Goal: Task Accomplishment & Management: Complete application form

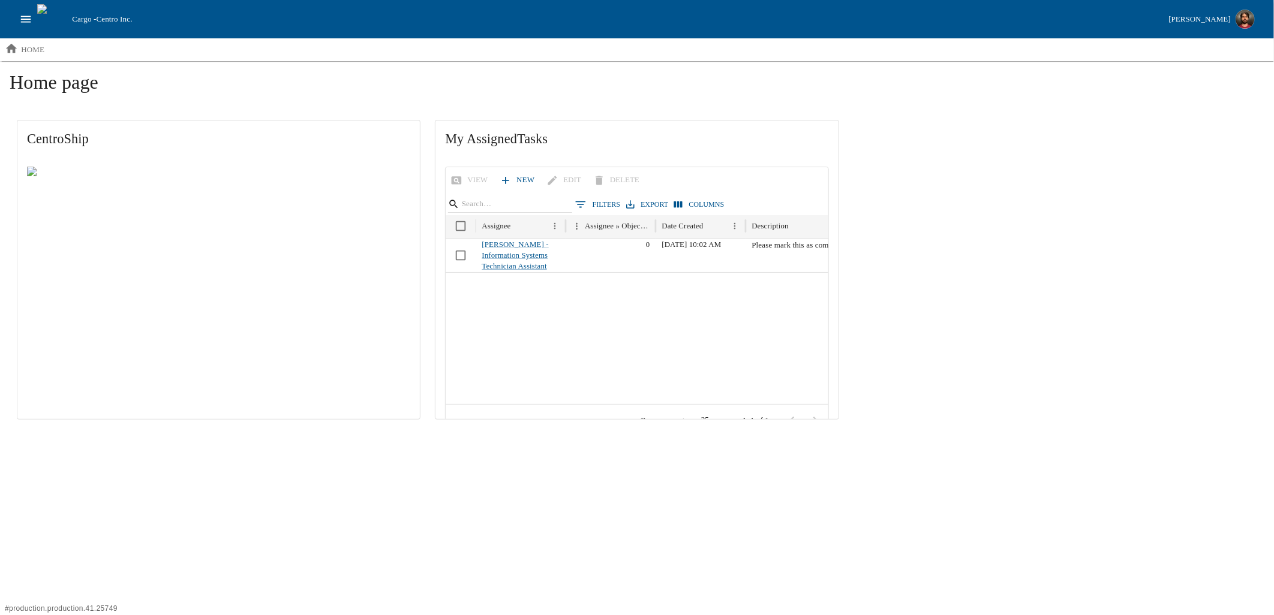
click at [1251, 55] on ol "home" at bounding box center [637, 49] width 1274 height 22
click at [1258, 55] on ol "home" at bounding box center [637, 49] width 1274 height 22
click at [1226, 25] on div "[PERSON_NAME]" at bounding box center [1200, 20] width 62 height 14
click at [1054, 46] on ol "home" at bounding box center [637, 49] width 1274 height 22
click at [1253, 52] on ol "home" at bounding box center [637, 49] width 1274 height 22
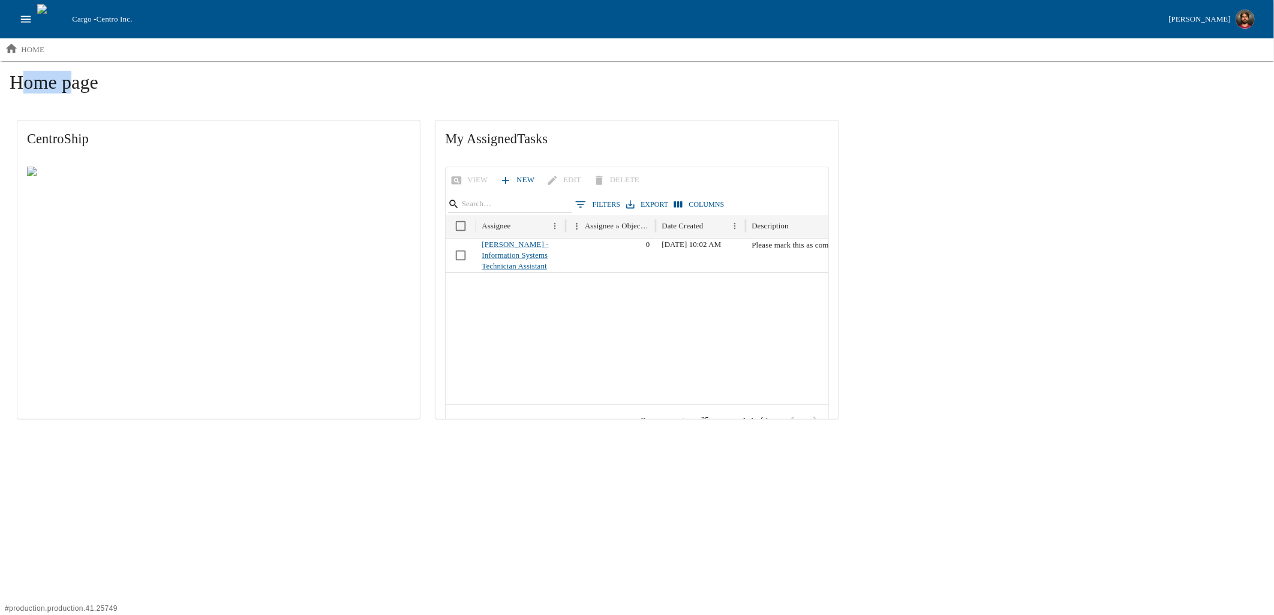
click at [1253, 52] on ol "home" at bounding box center [637, 49] width 1274 height 22
copy h1 "Home"
click at [1228, 55] on ol "home" at bounding box center [637, 49] width 1274 height 22
click at [1196, 16] on div "[PERSON_NAME]" at bounding box center [1200, 20] width 62 height 14
click at [1020, 111] on div "Home page CentroShip My Assigned Tasks View New Edit Delete 0 Filters Export Co…" at bounding box center [637, 248] width 1274 height 375
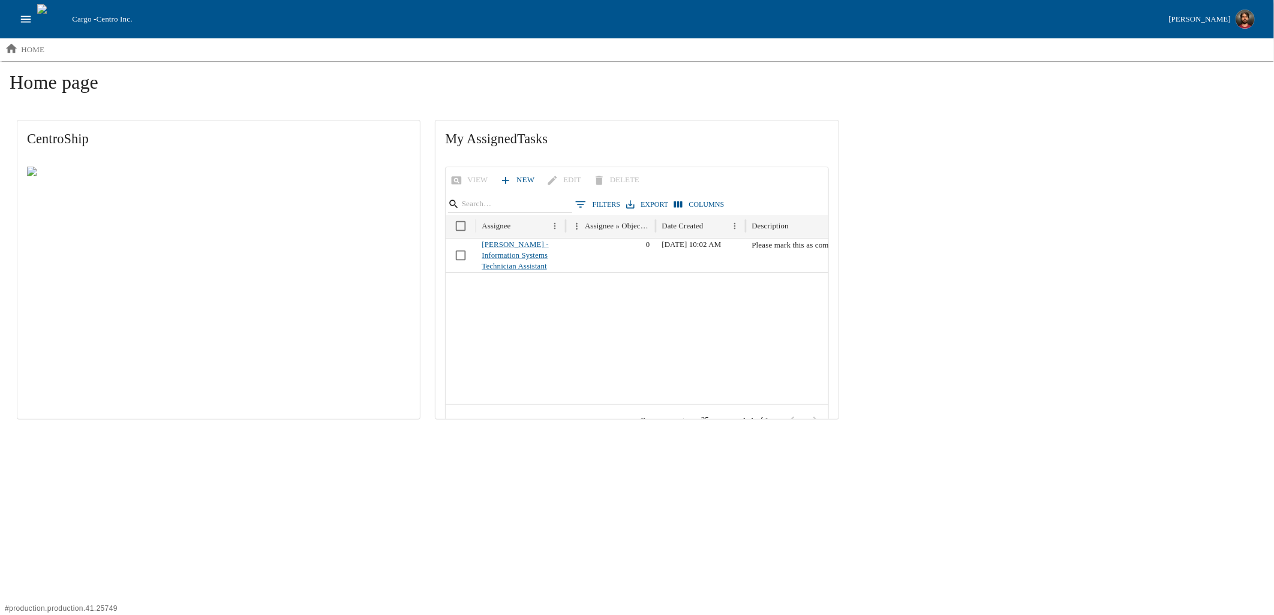
click at [982, 183] on div "CentroShip My Assigned Tasks View New Edit Delete 0 Filters Export Columns Assi…" at bounding box center [637, 270] width 1254 height 314
click at [22, 20] on icon "open drawer" at bounding box center [25, 19] width 13 height 13
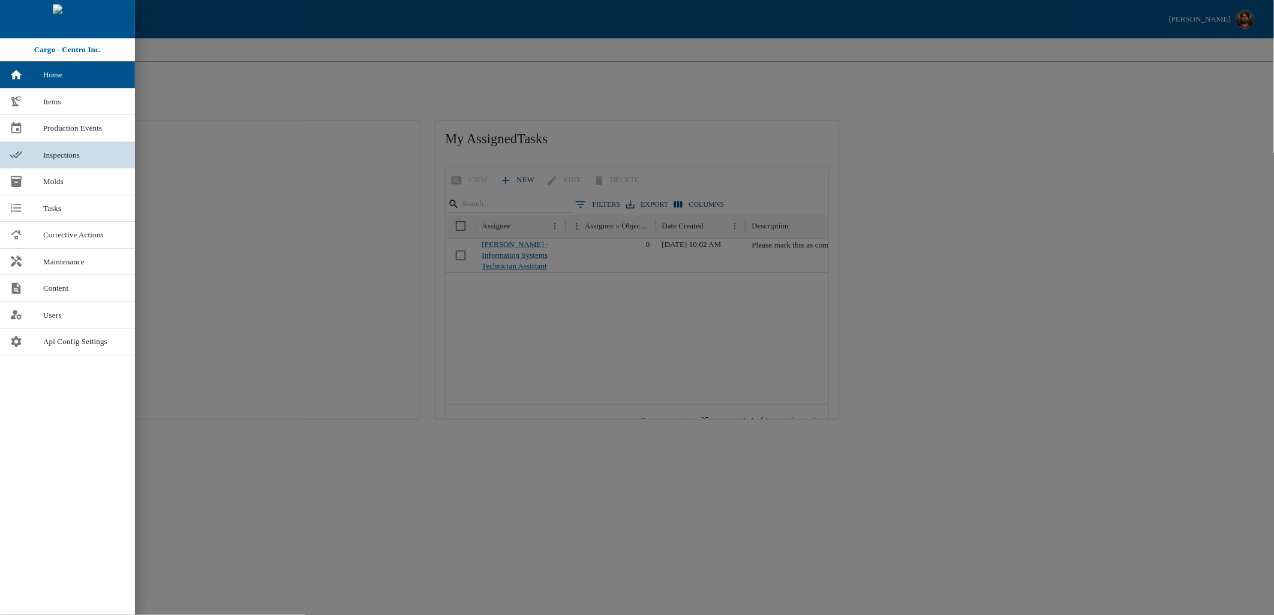
click at [73, 158] on span "Inspections" at bounding box center [84, 155] width 82 height 12
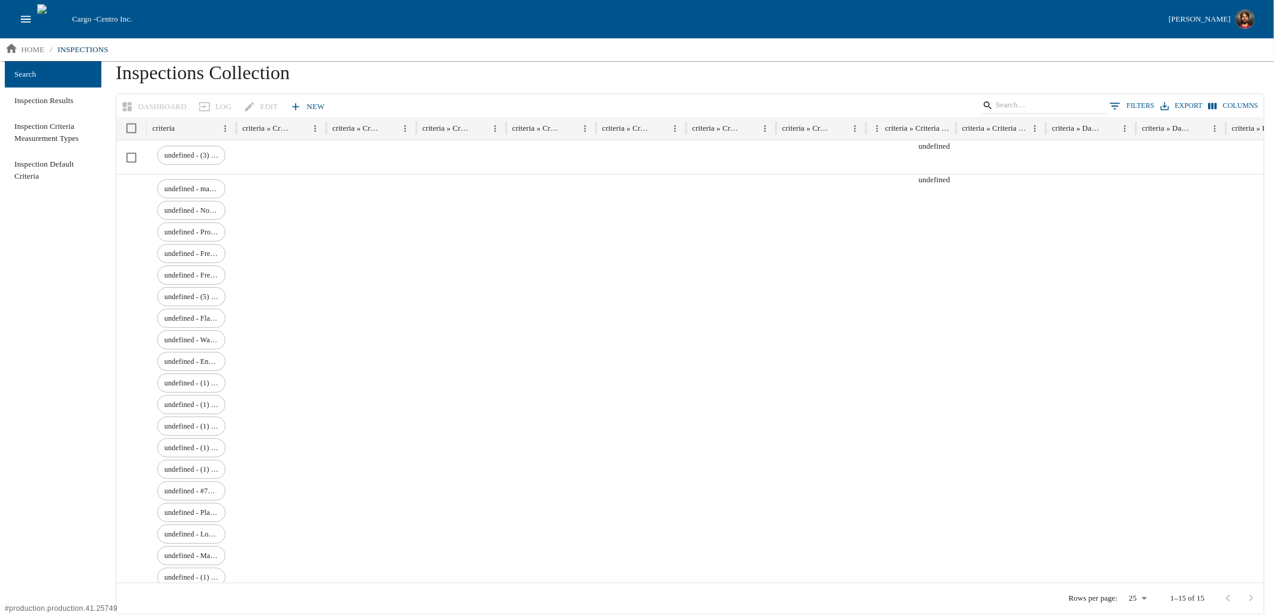
click at [646, 80] on h1 "Inspections Collection" at bounding box center [690, 77] width 1148 height 32
click at [348, 102] on div "Dashboard Log Edit New 0 Filters Export Columns" at bounding box center [689, 105] width 1147 height 23
click at [351, 106] on div "Dashboard Log Edit New 0 Filters Export Columns" at bounding box center [689, 105] width 1147 height 23
click at [1243, 45] on ol "home / inspections" at bounding box center [637, 49] width 1274 height 22
click at [34, 49] on p "home" at bounding box center [32, 50] width 23 height 12
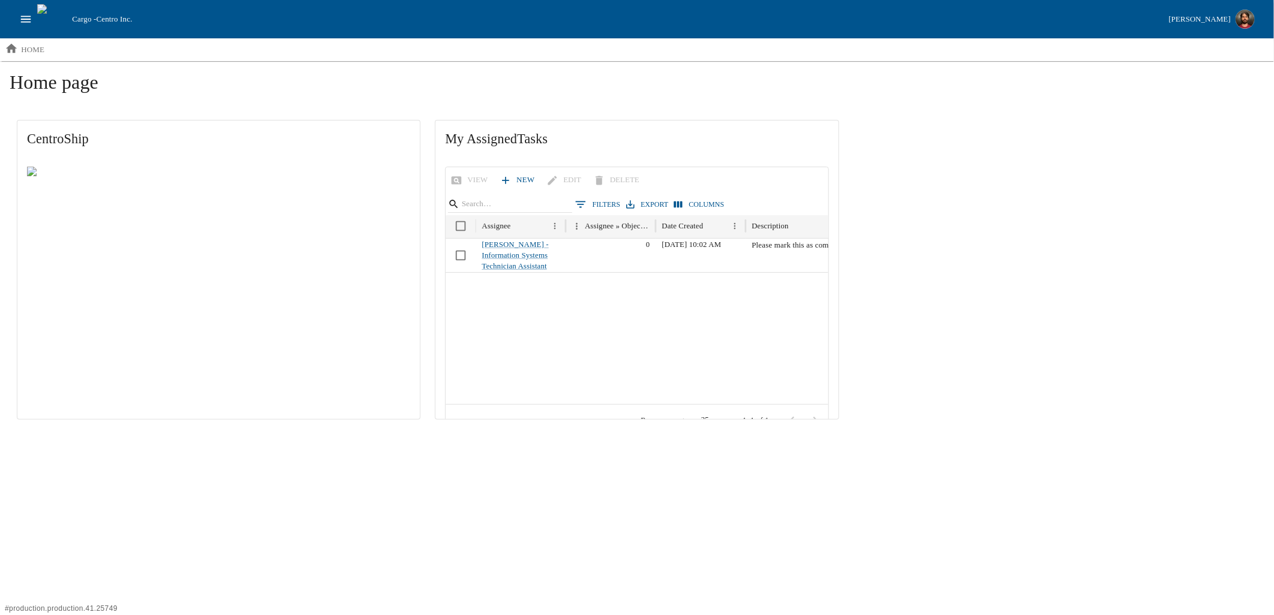
click at [405, 437] on html "Cargo - Centro Inc. Jordan Junk home Home page CentroShip My Assigned Tasks Vie…" at bounding box center [637, 218] width 1274 height 437
click at [20, 27] on button "open drawer" at bounding box center [25, 19] width 23 height 23
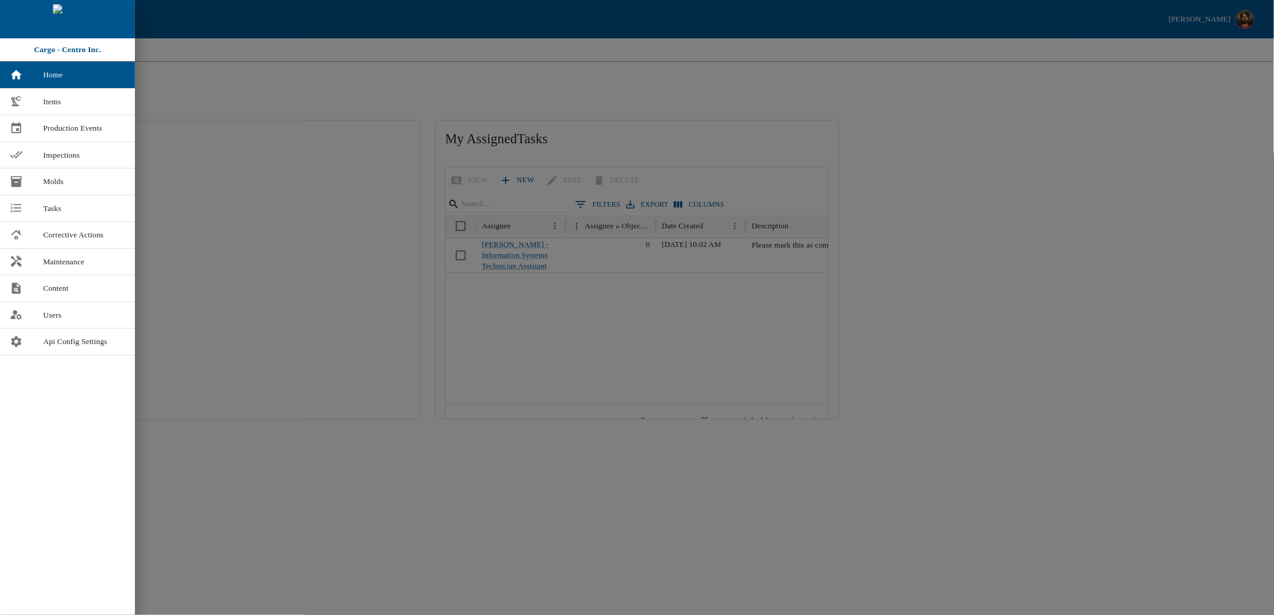
click at [1147, 127] on div at bounding box center [637, 307] width 1274 height 615
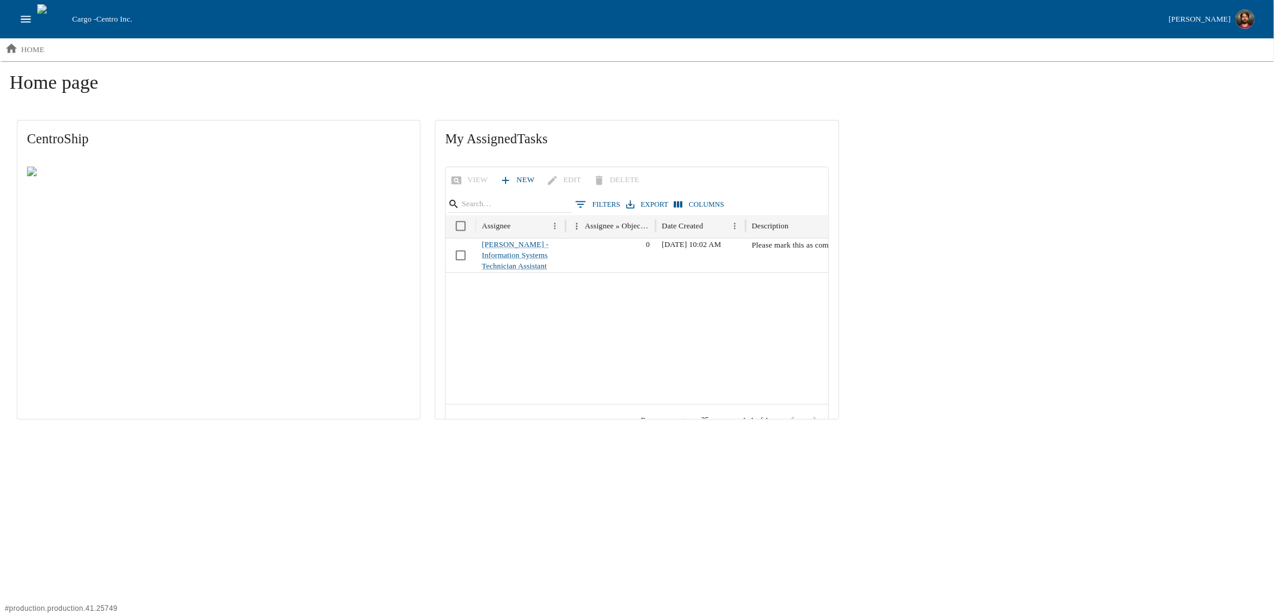
click at [1197, 25] on div "[PERSON_NAME]" at bounding box center [1200, 20] width 62 height 14
click at [981, 148] on div "CentroShip My Assigned Tasks View New Edit Delete 0 Filters Export Columns Assi…" at bounding box center [637, 270] width 1254 height 314
click at [1245, 52] on ol "home" at bounding box center [637, 49] width 1274 height 22
click at [22, 19] on icon "open drawer" at bounding box center [26, 19] width 10 height 7
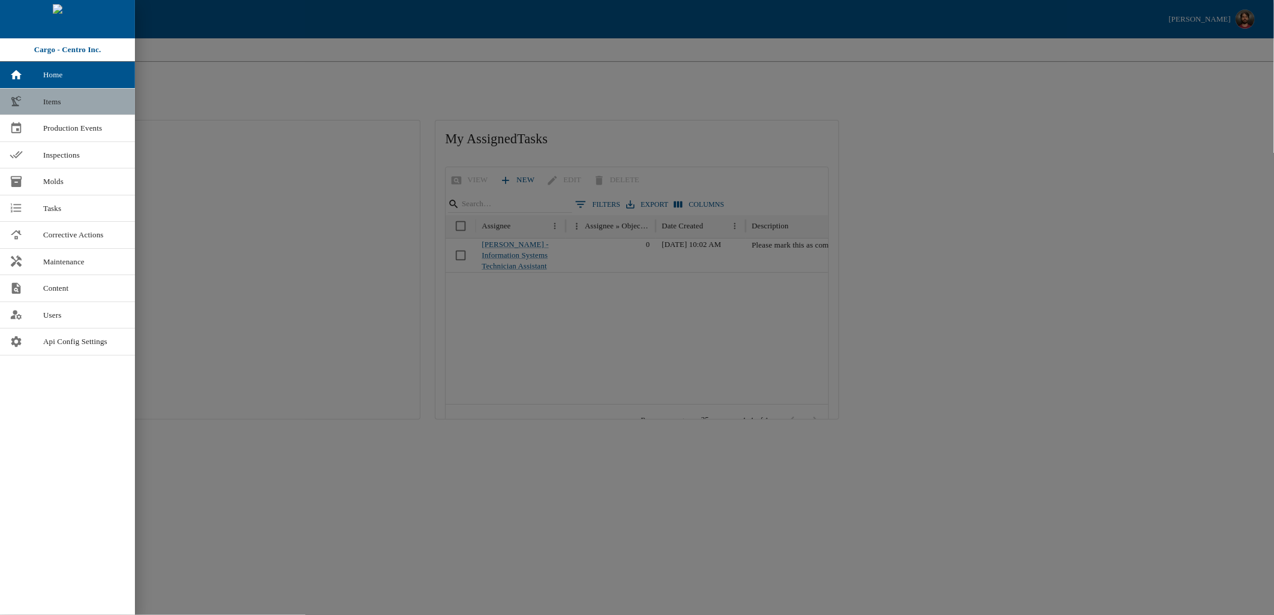
click at [52, 104] on span "Items" at bounding box center [84, 102] width 82 height 12
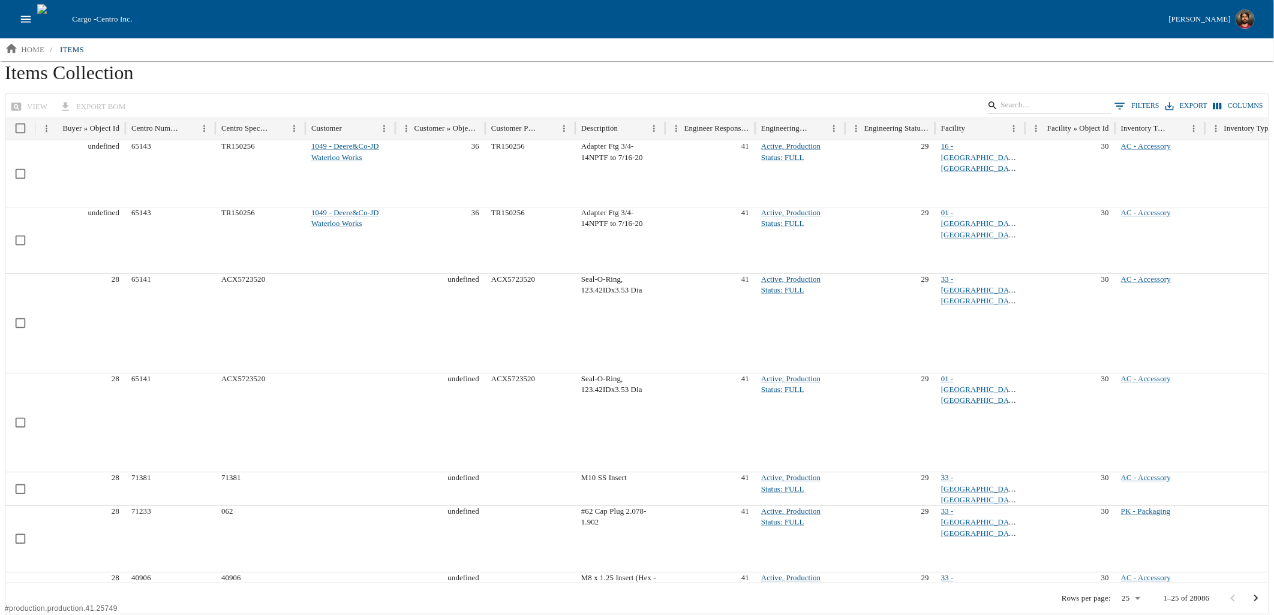
click at [1126, 100] on icon "Show filters" at bounding box center [1119, 106] width 13 height 13
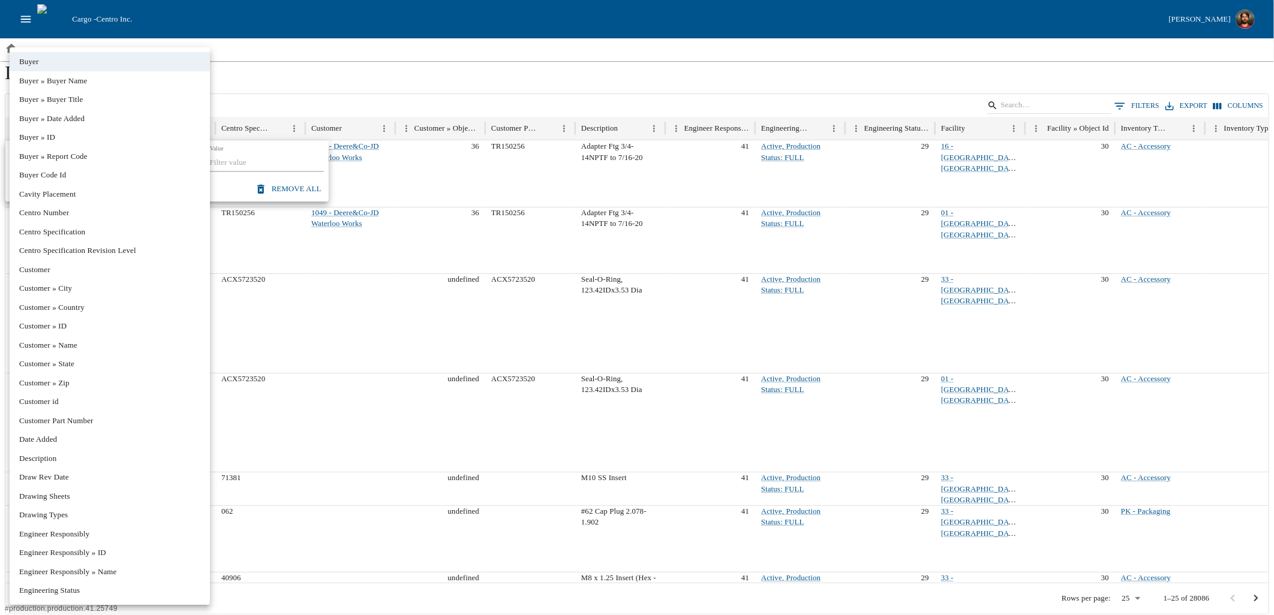
click at [90, 156] on body "Cargo - Centro Inc. Jordan Junk home / items Items Collection view export BOM 0…" at bounding box center [637, 307] width 1274 height 615
click at [47, 194] on li "Cavity Placement" at bounding box center [110, 194] width 200 height 19
type input "*****"
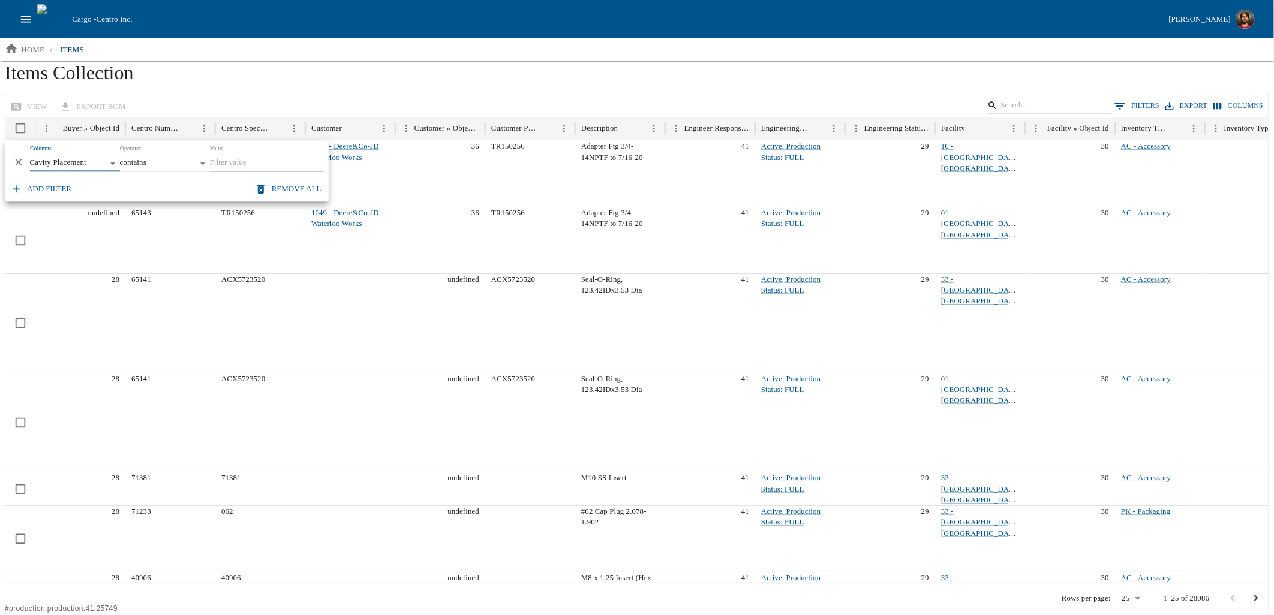
click at [145, 157] on body "Cargo - Centro Inc. Jordan Junk home / items Items Collection view export BOM 0…" at bounding box center [637, 307] width 1274 height 615
click at [246, 161] on div at bounding box center [637, 307] width 1274 height 615
click at [243, 163] on input "Value" at bounding box center [266, 163] width 114 height 17
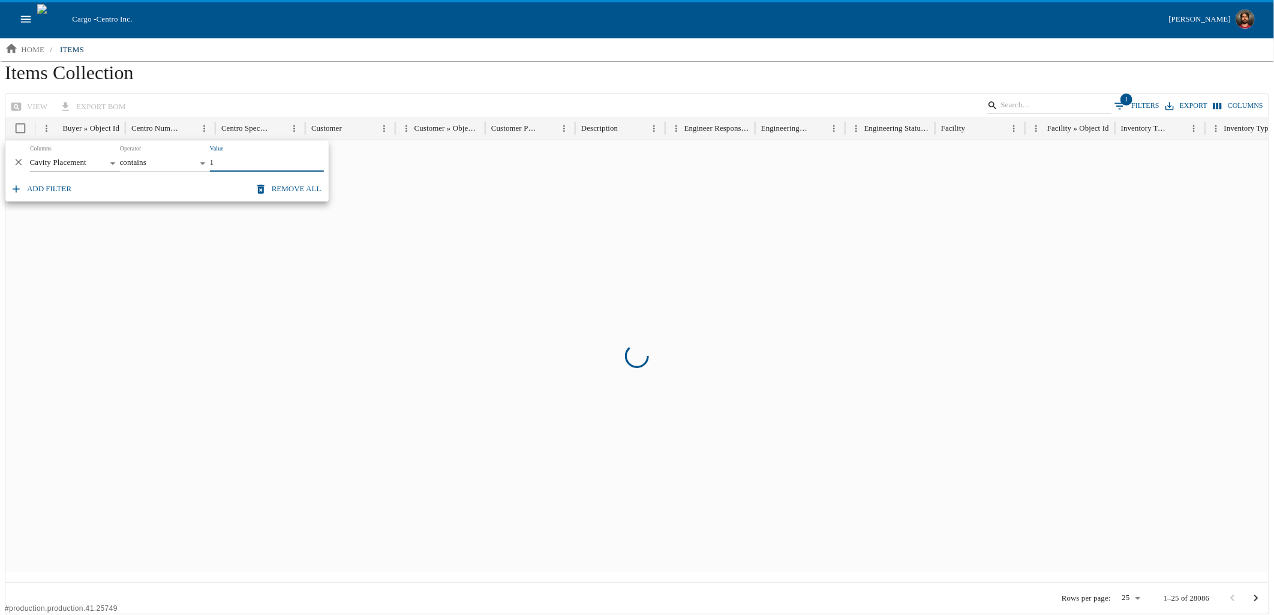
type input "1"
click at [314, 100] on div "view export BOM 1 Filters Export Columns" at bounding box center [636, 105] width 1263 height 23
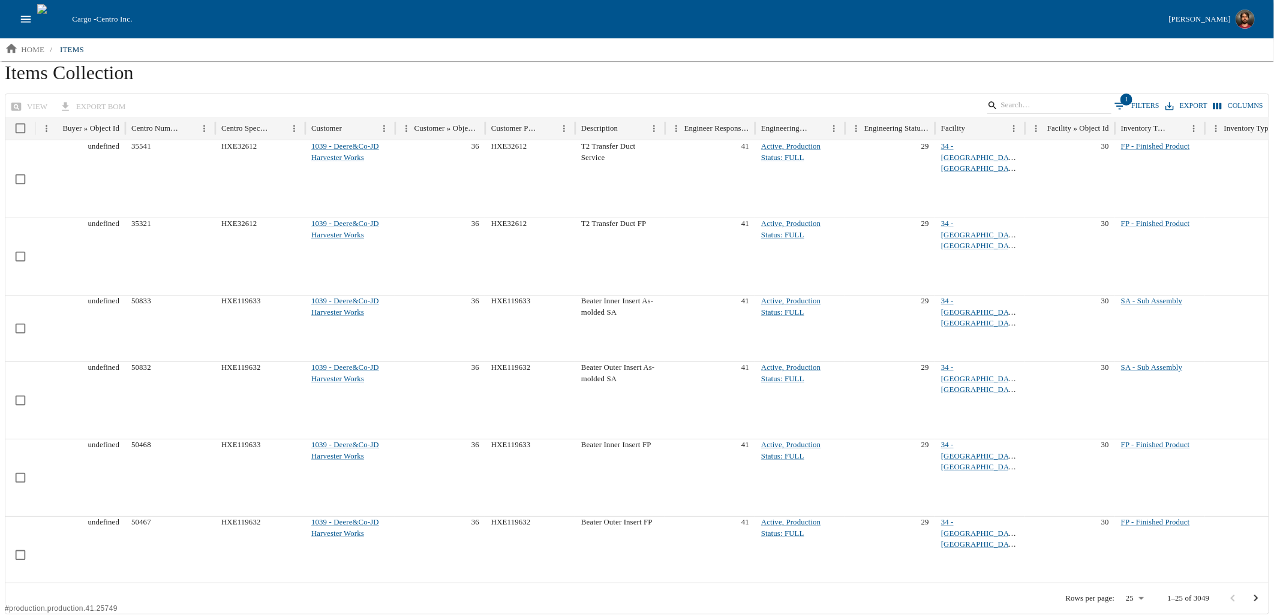
click at [1132, 100] on span "1" at bounding box center [1126, 100] width 12 height 12
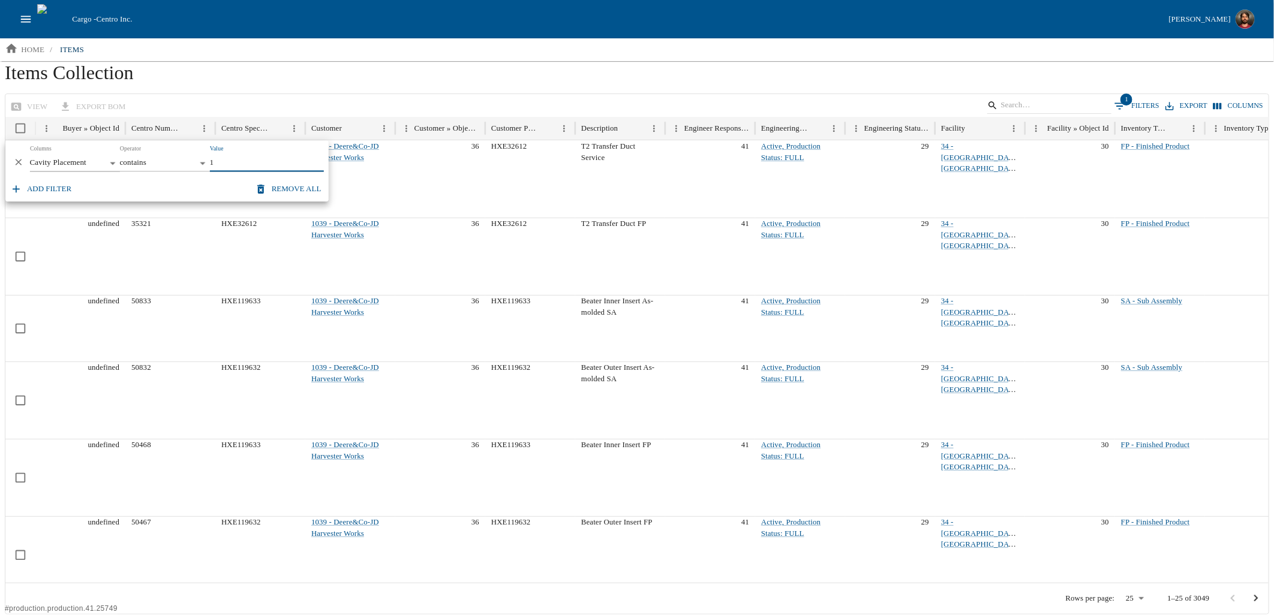
click at [21, 188] on icon "button" at bounding box center [16, 189] width 12 height 12
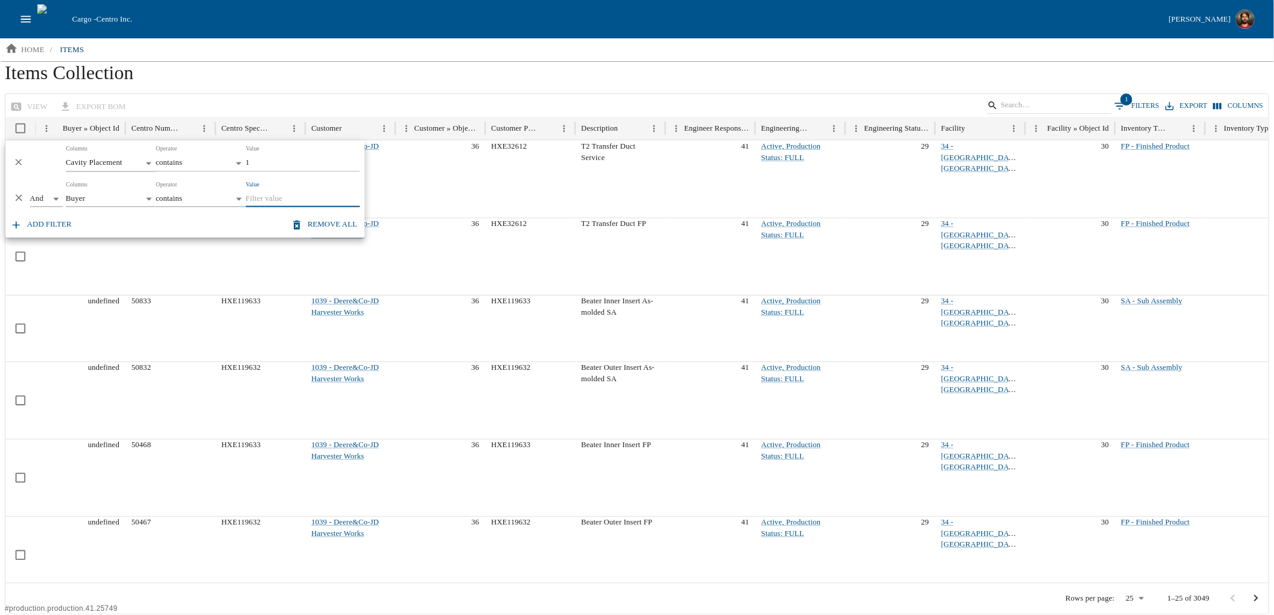
click at [278, 194] on input "Value" at bounding box center [302, 199] width 114 height 17
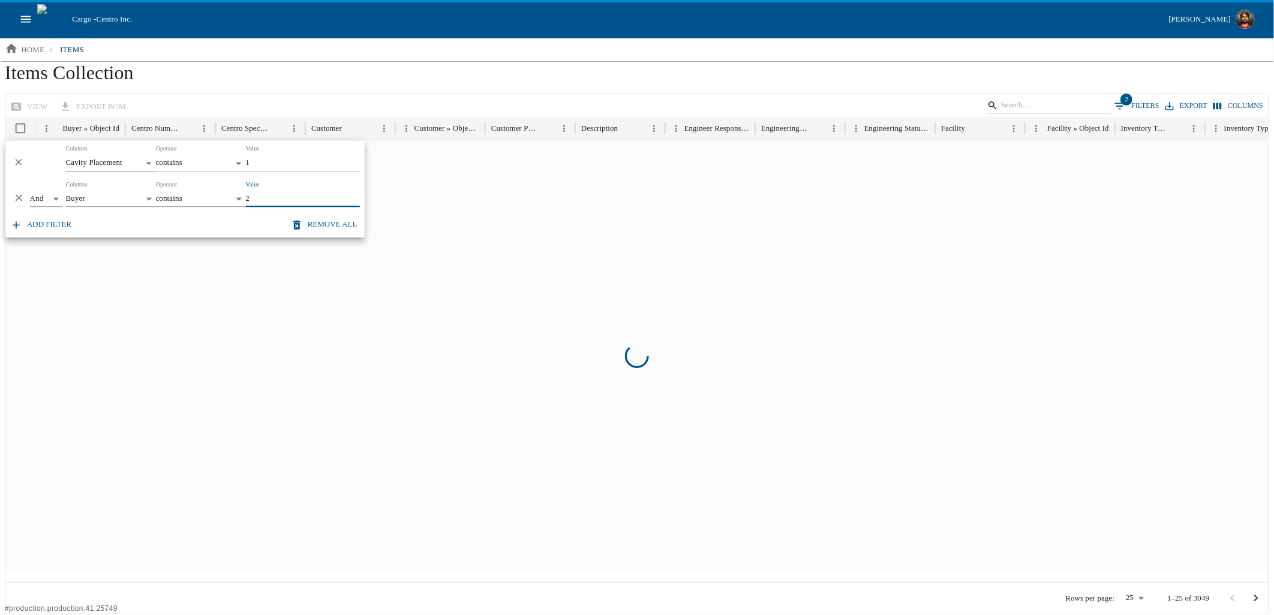
type input "2"
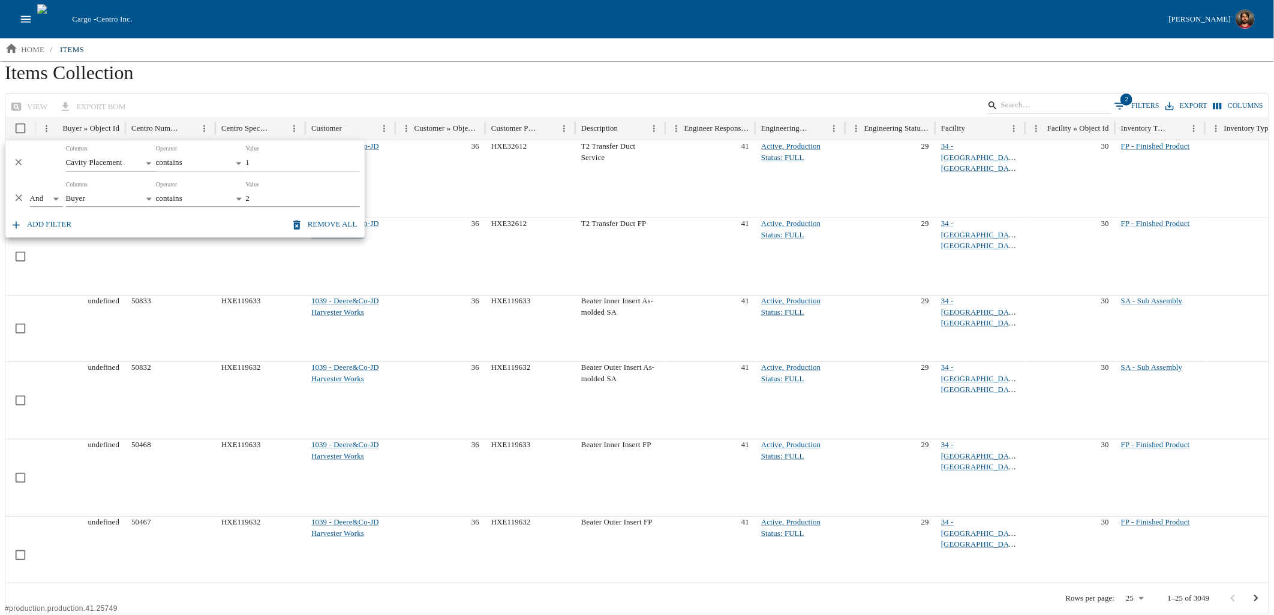
click at [402, 71] on h1 "Items Collection" at bounding box center [637, 77] width 1264 height 32
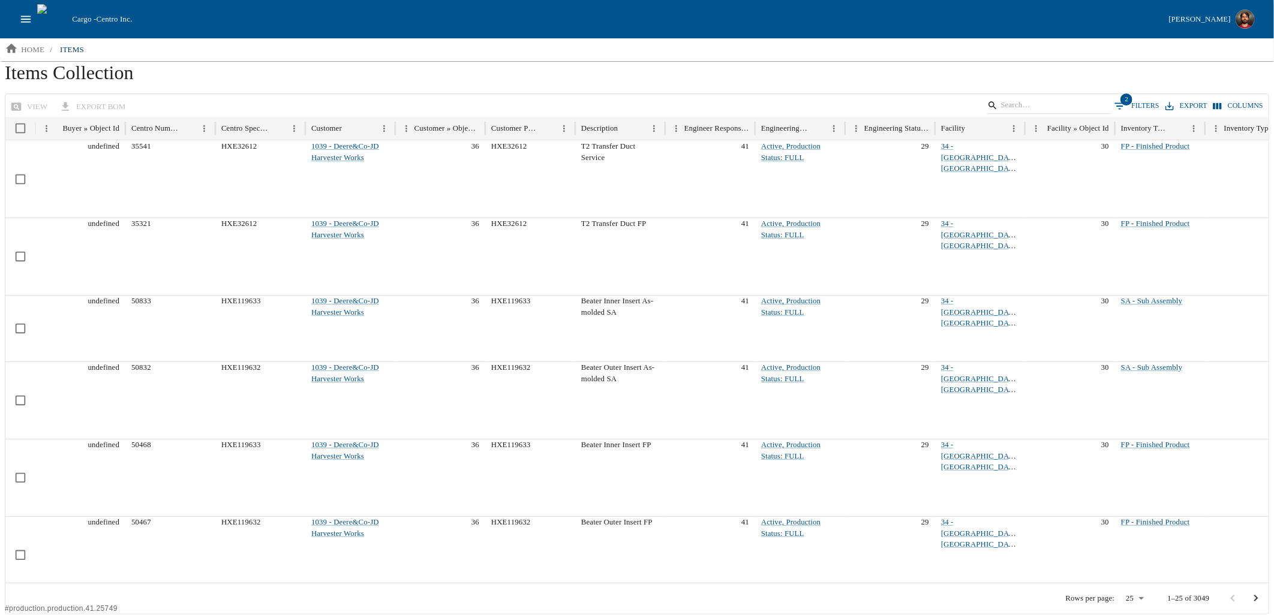
click at [1236, 46] on ol "home / items" at bounding box center [637, 49] width 1274 height 22
click at [1248, 47] on ol "home / items" at bounding box center [637, 49] width 1274 height 22
copy h1 "Items"
click at [28, 17] on icon "open drawer" at bounding box center [25, 19] width 13 height 13
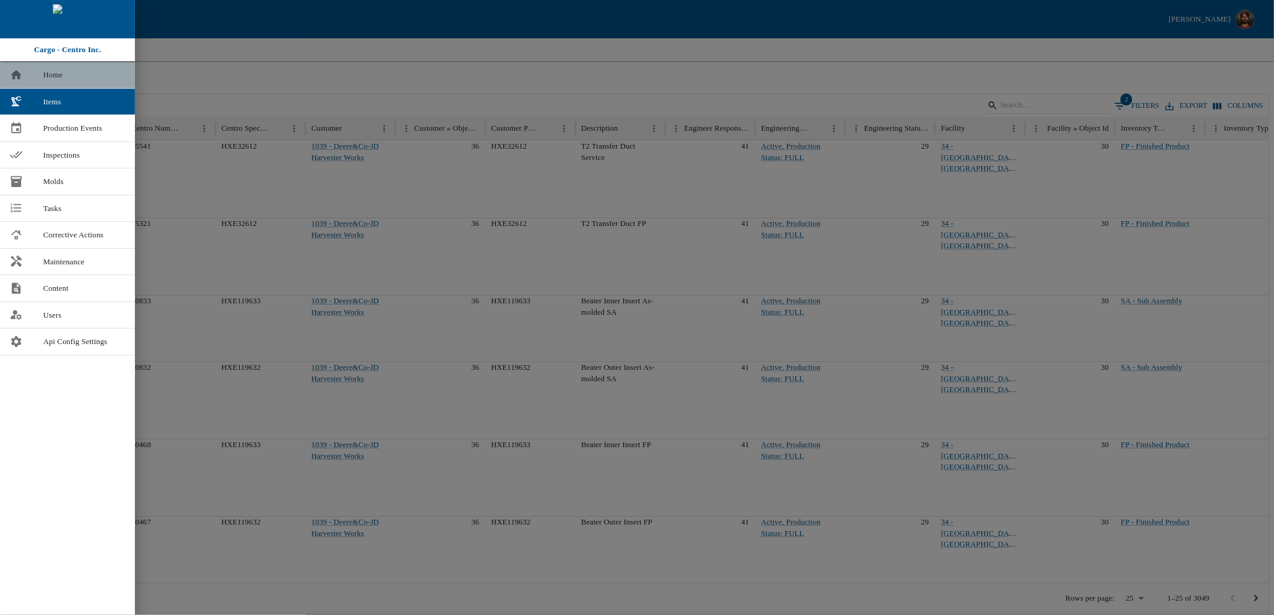
click at [49, 77] on span "Home" at bounding box center [84, 75] width 82 height 12
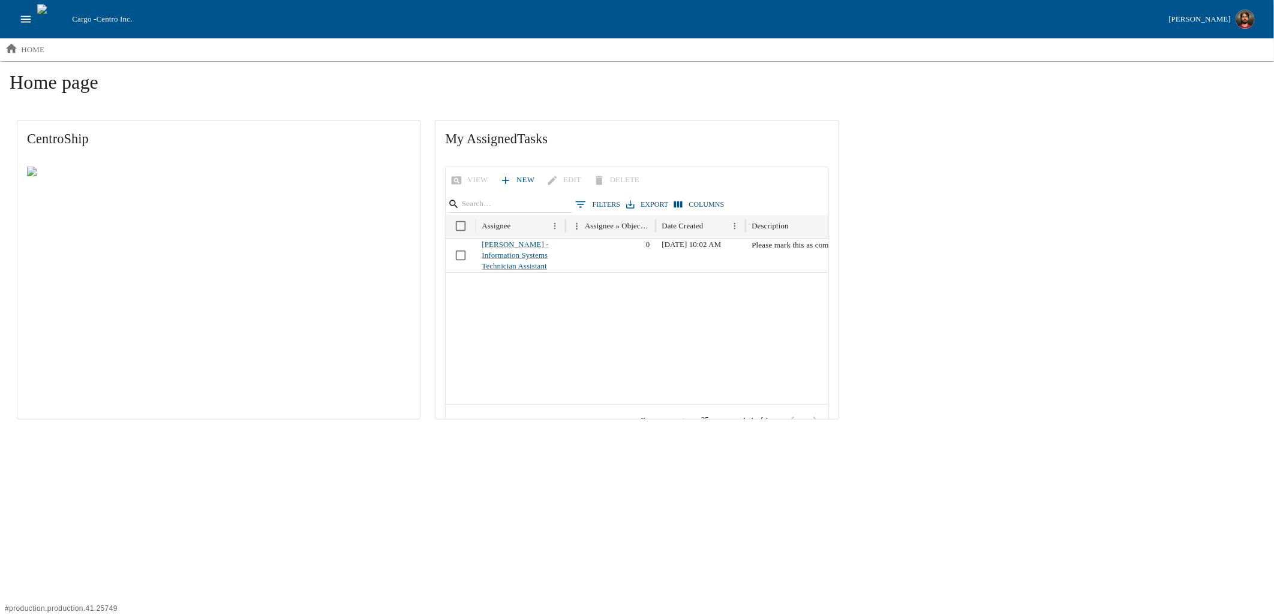
click at [25, 25] on icon "open drawer" at bounding box center [25, 19] width 13 height 13
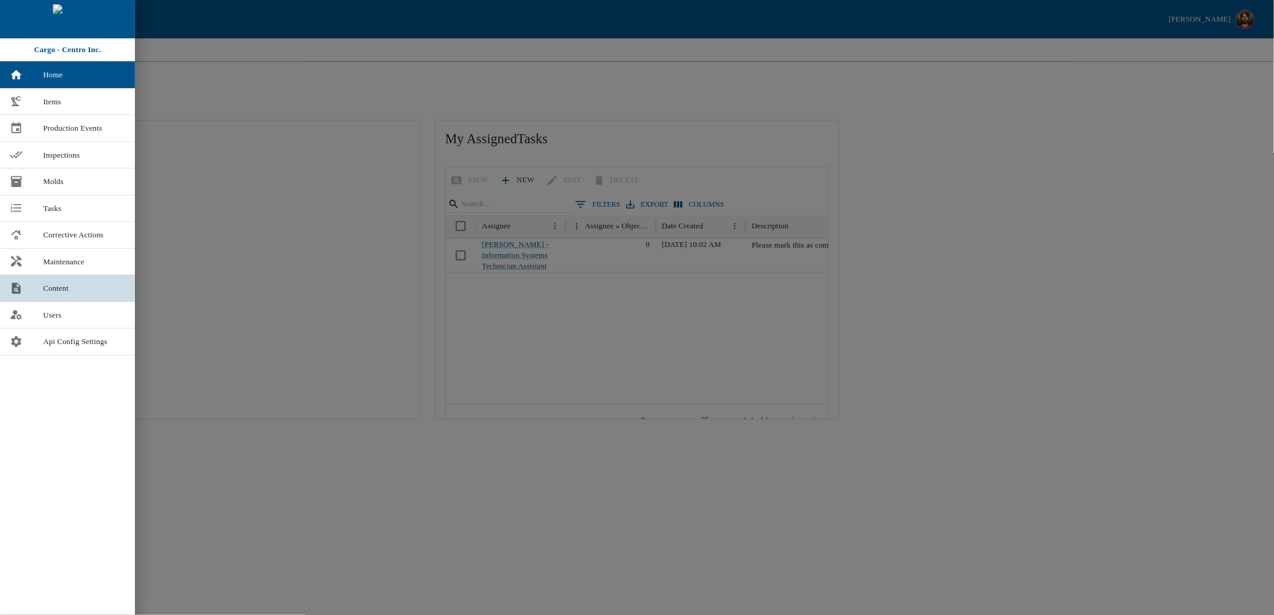
click at [63, 288] on span "Content" at bounding box center [84, 288] width 82 height 12
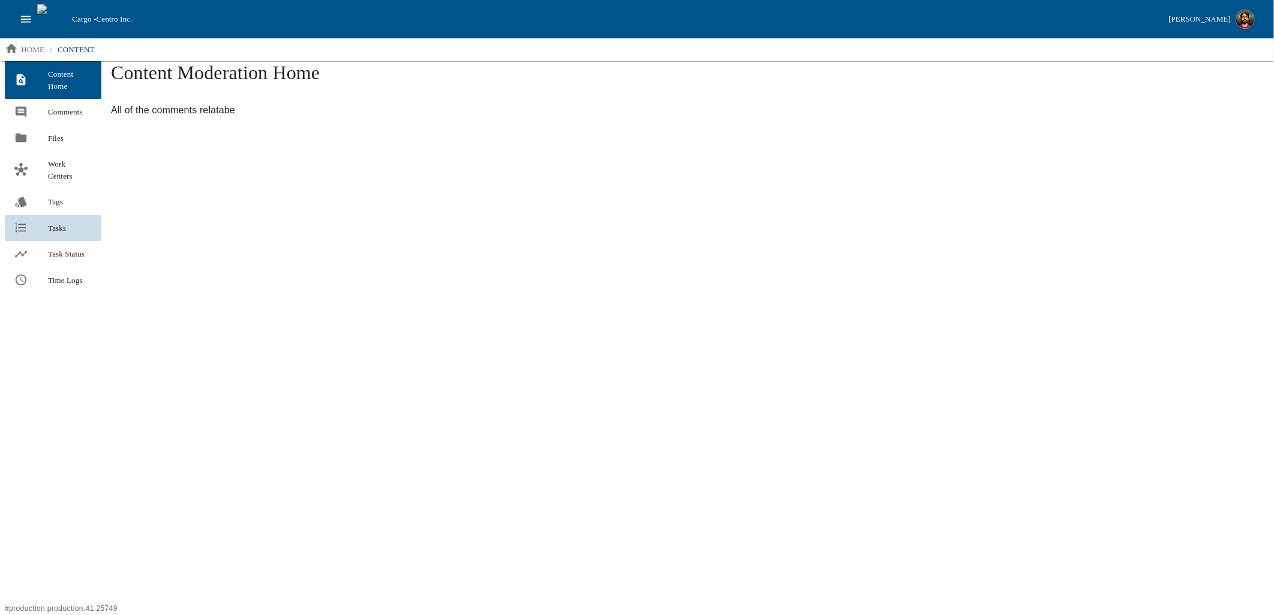
click at [58, 231] on span "Tasks" at bounding box center [70, 228] width 44 height 12
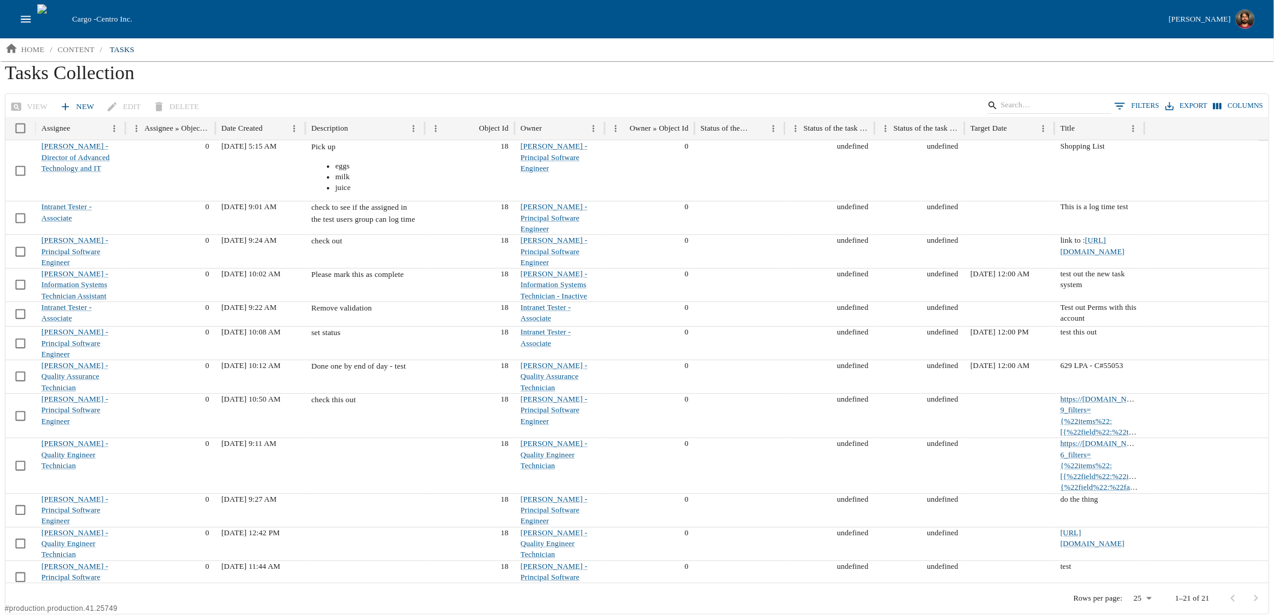
click at [1137, 99] on button "0 Filters" at bounding box center [1136, 106] width 51 height 18
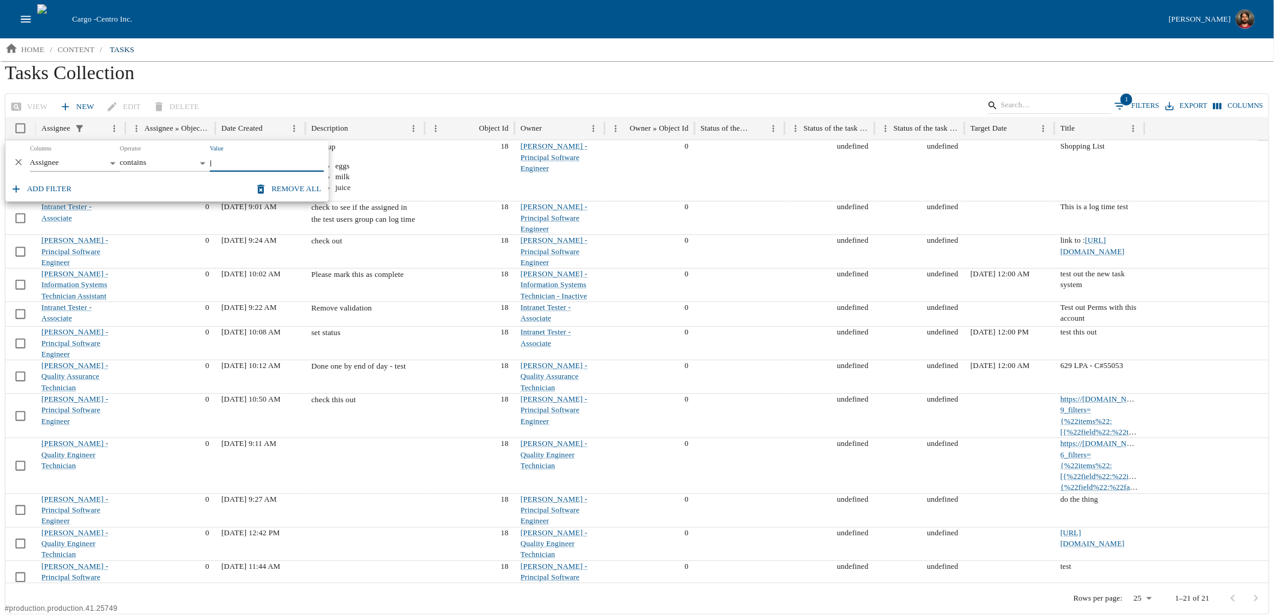
type input "j"
click at [343, 79] on h1 "Tasks Collection" at bounding box center [637, 77] width 1264 height 32
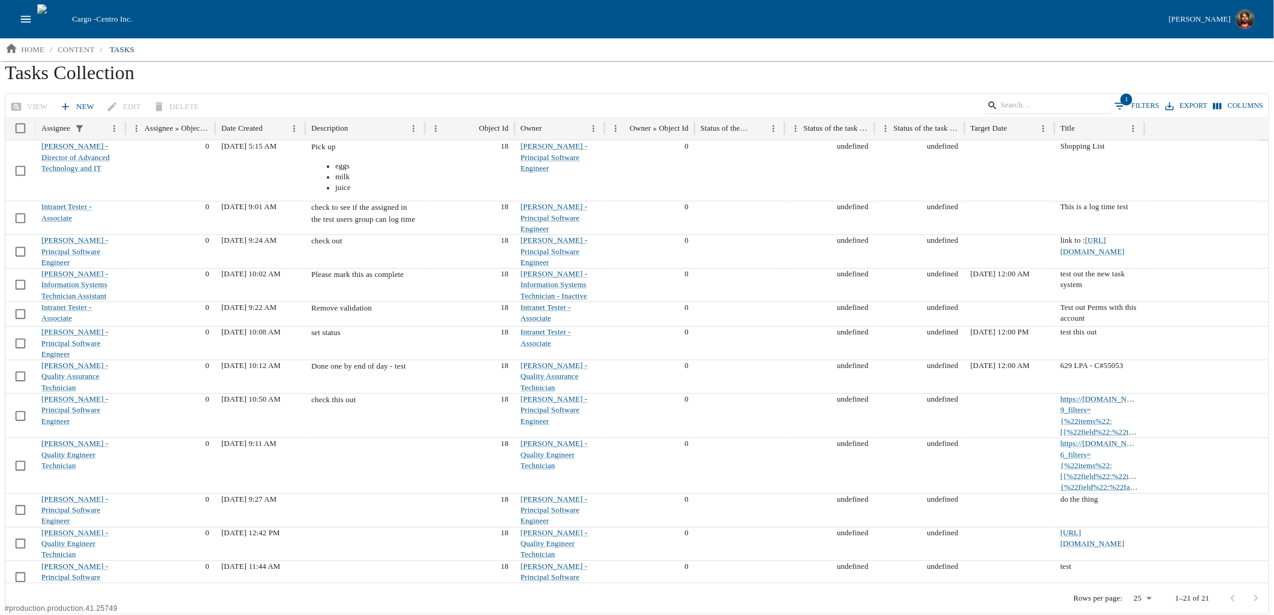
click at [332, 67] on h1 "Tasks Collection" at bounding box center [637, 77] width 1264 height 32
click at [339, 69] on h1 "Tasks Collection" at bounding box center [637, 77] width 1264 height 32
click at [1239, 106] on button "Columns" at bounding box center [1238, 105] width 56 height 17
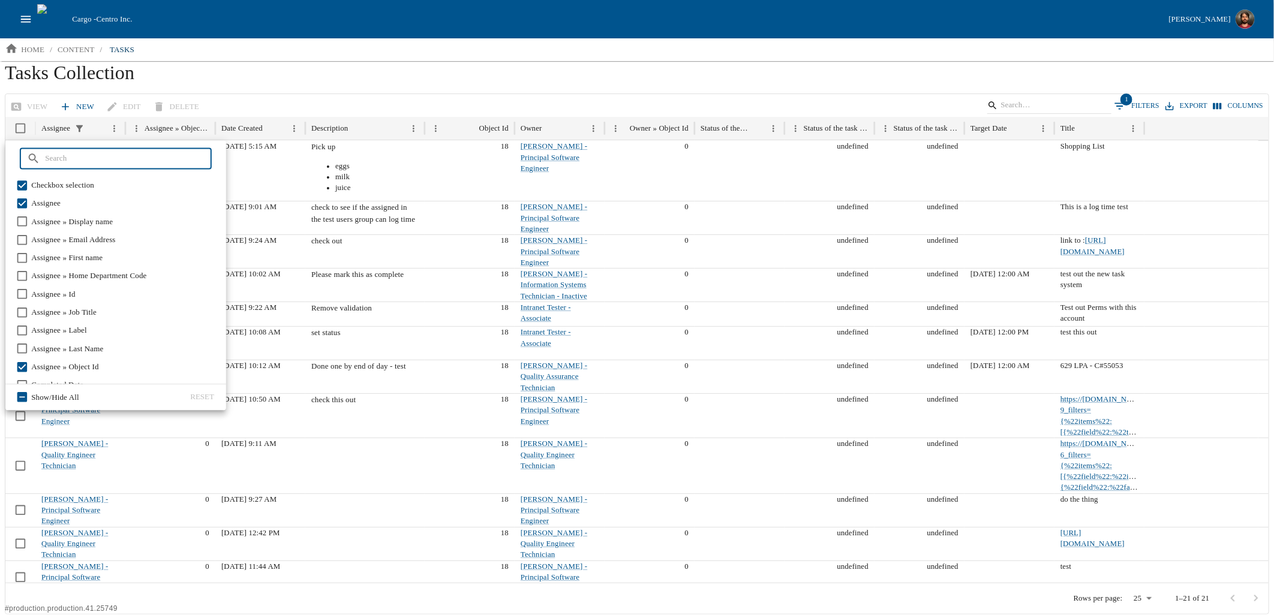
click at [278, 68] on h1 "Tasks Collection" at bounding box center [637, 77] width 1264 height 32
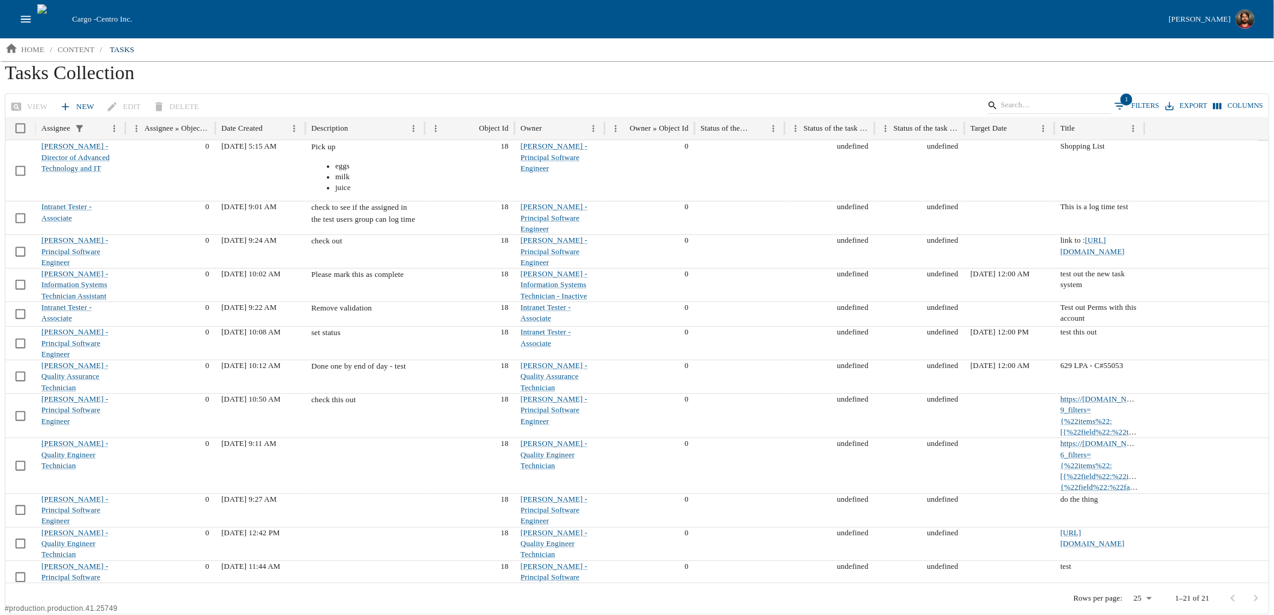
click at [278, 46] on ol "home / content / tasks" at bounding box center [637, 49] width 1274 height 22
click at [256, 70] on h1 "Tasks Collection" at bounding box center [637, 77] width 1264 height 32
click at [25, 15] on icon "open drawer" at bounding box center [25, 19] width 13 height 13
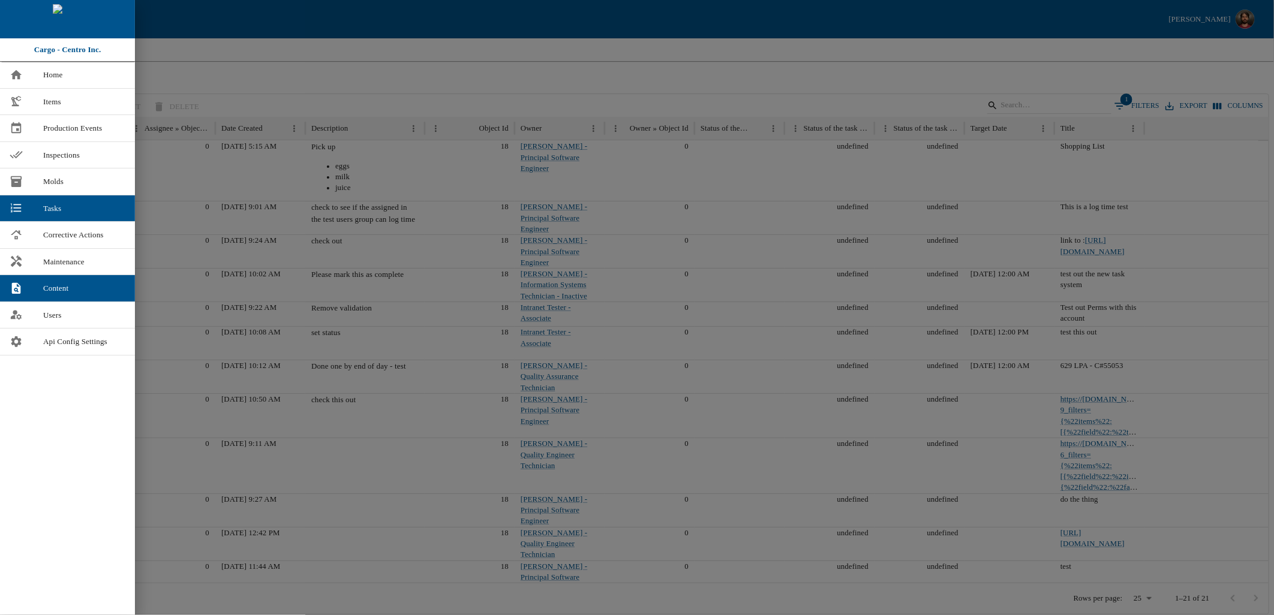
click at [231, 37] on div at bounding box center [637, 307] width 1274 height 615
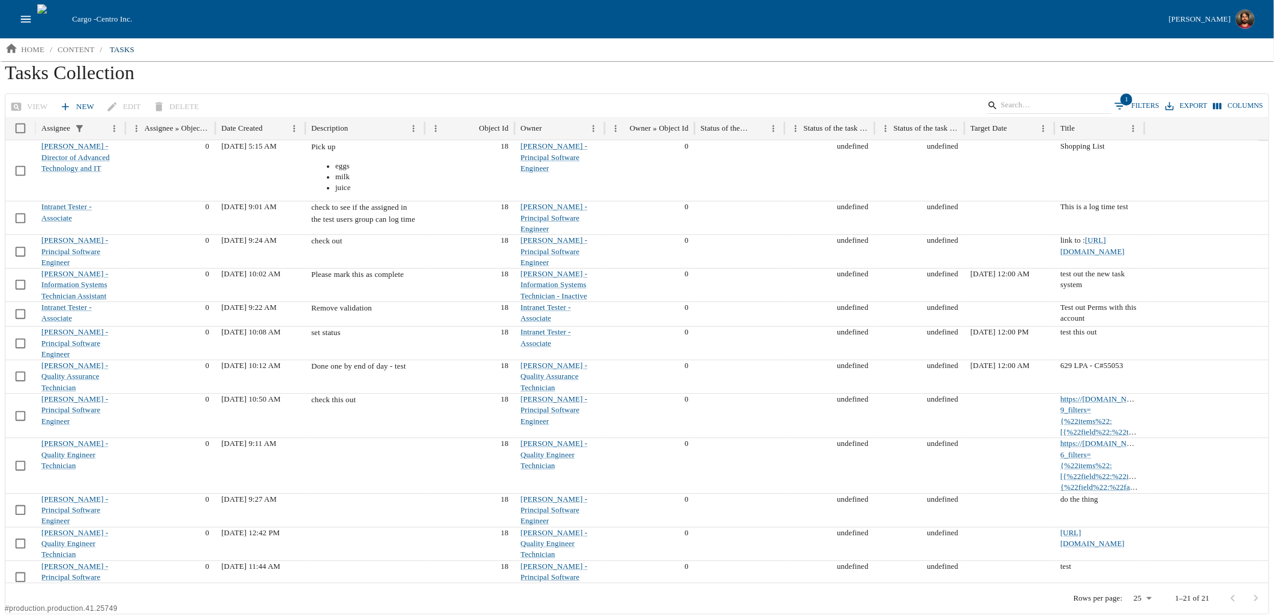
click at [249, 70] on h1 "Tasks Collection" at bounding box center [637, 77] width 1264 height 32
click at [224, 71] on h1 "Tasks Collection" at bounding box center [637, 77] width 1264 height 32
click at [222, 67] on h1 "Tasks Collection" at bounding box center [637, 77] width 1264 height 32
click at [28, 19] on icon "open drawer" at bounding box center [26, 19] width 10 height 7
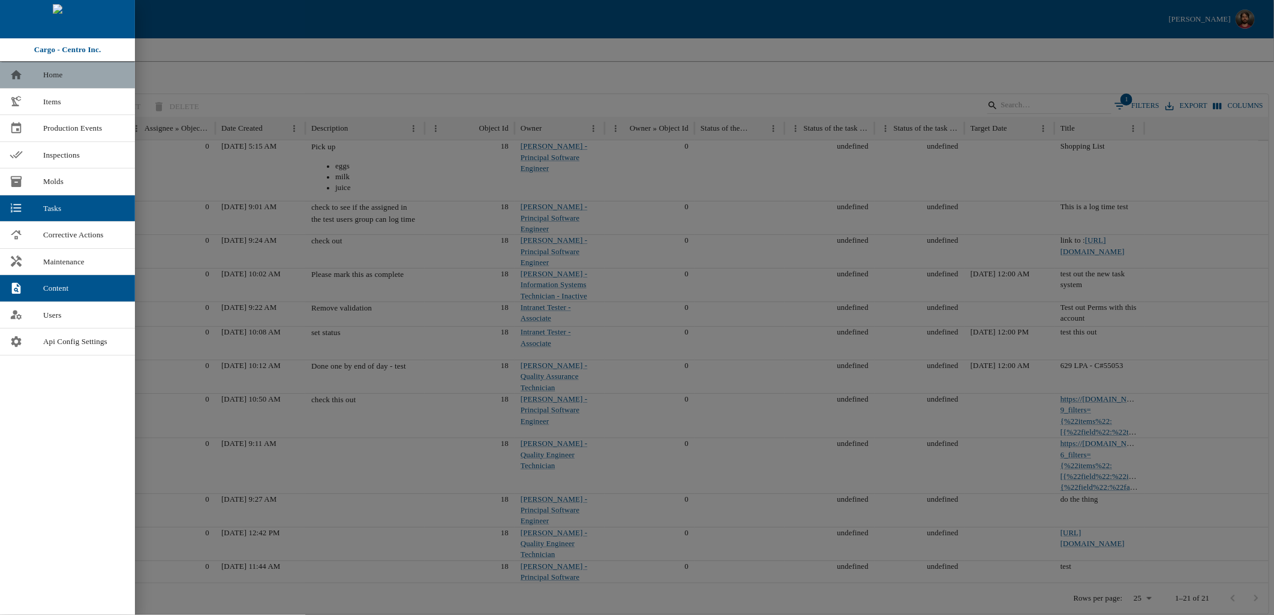
click at [52, 75] on span "Home" at bounding box center [84, 75] width 82 height 12
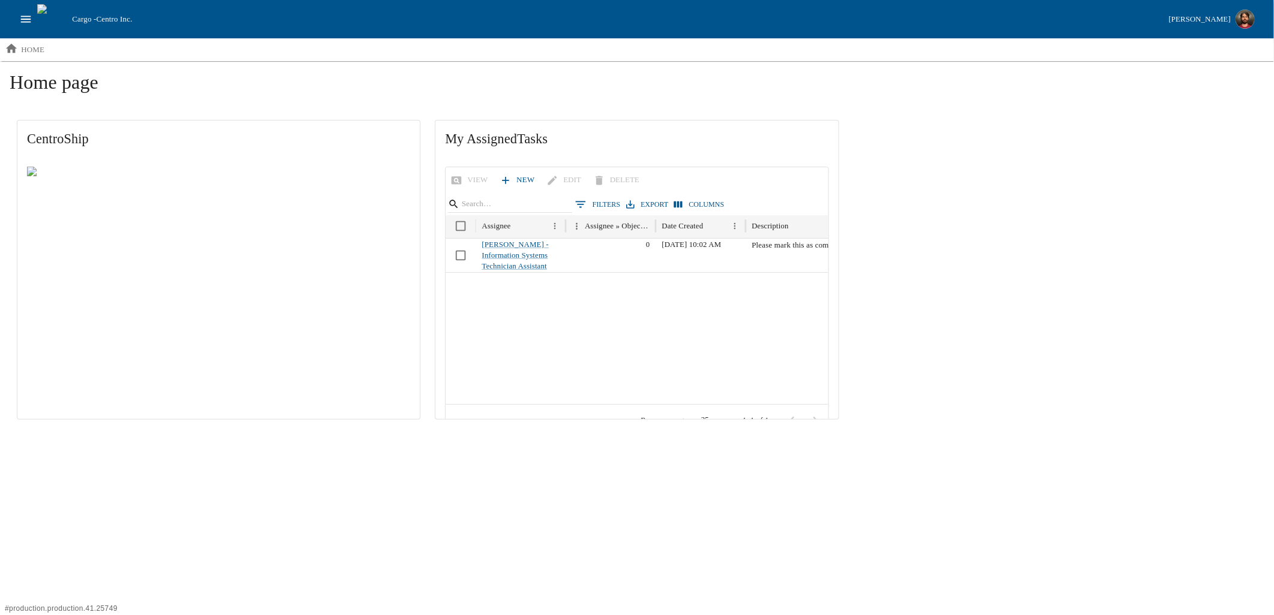
click at [523, 174] on link "New" at bounding box center [518, 180] width 42 height 21
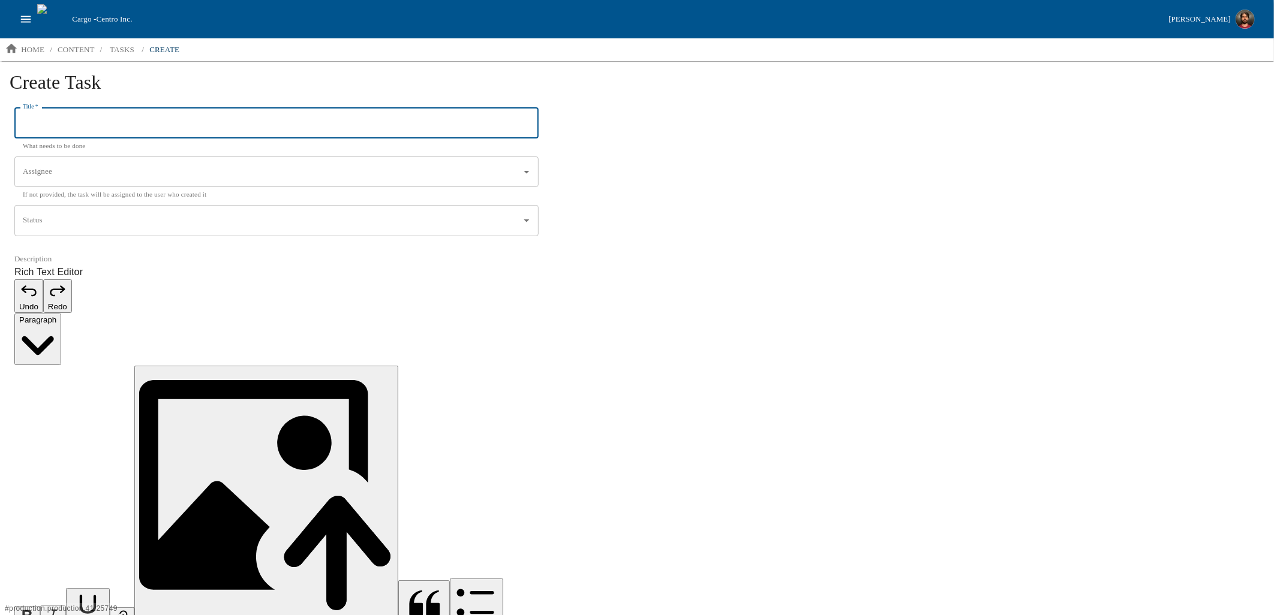
click at [137, 122] on input "Title   *" at bounding box center [276, 123] width 524 height 31
paste input "https://cargo.centroinc.net/content/tasks?18_filters={%22items%22:[{%22field%22…"
type input "https://cargo.centroinc.net/content/tasks?18_filters={%22items%22:[{%22field%22…"
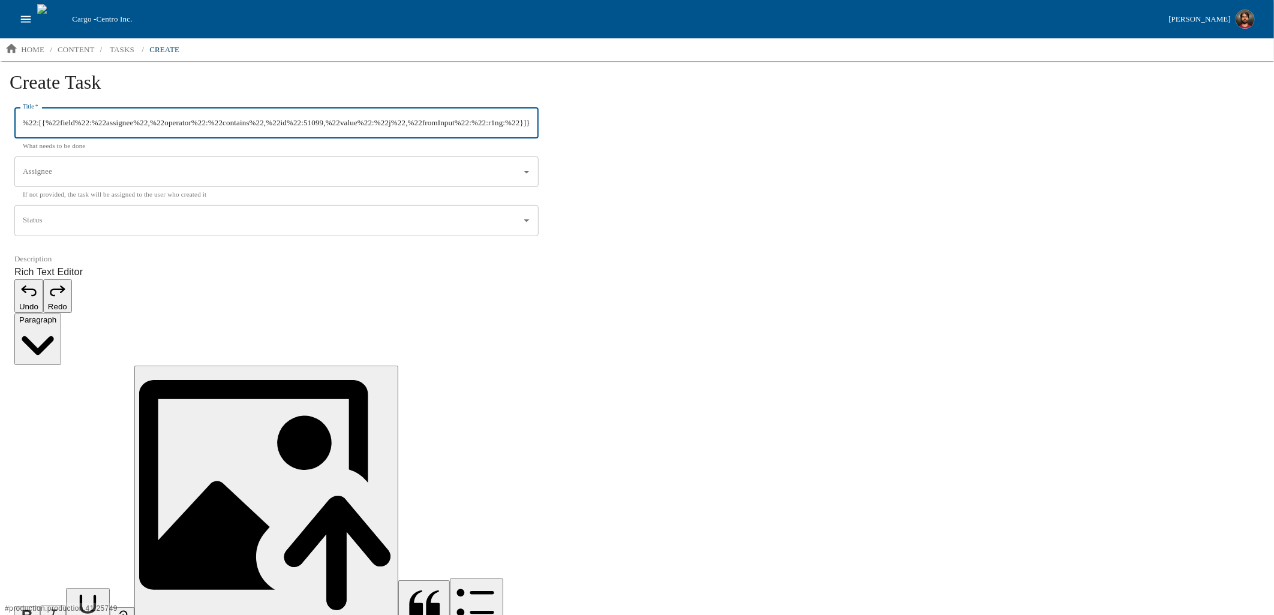
scroll to position [0, 0]
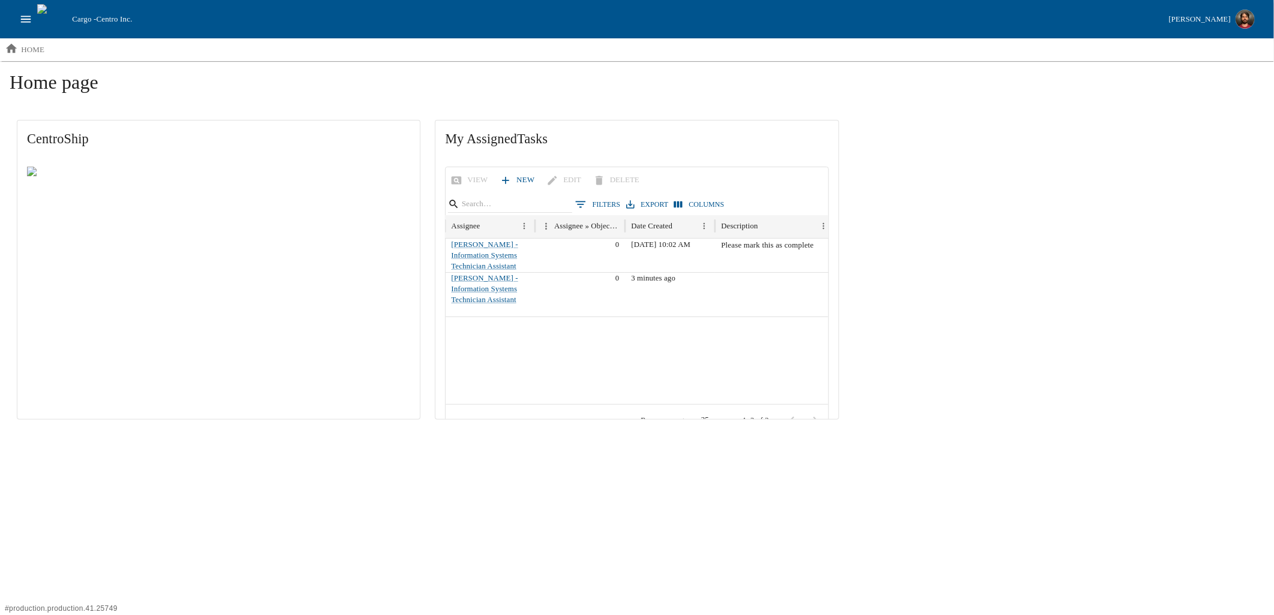
scroll to position [0, 71]
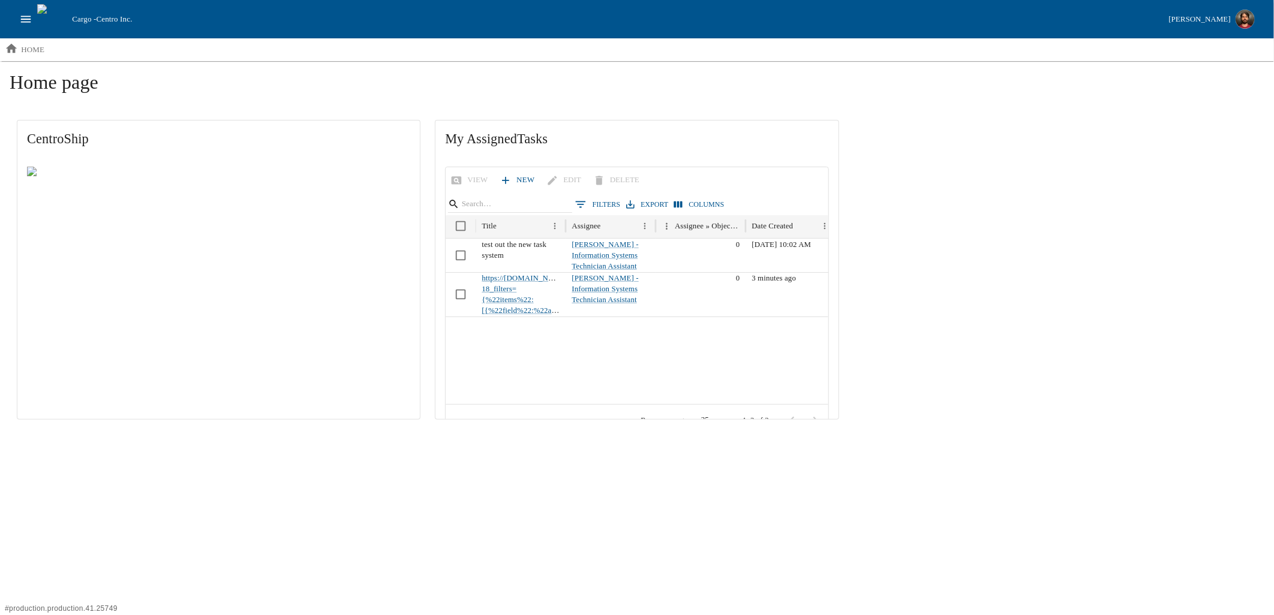
click at [1056, 294] on div "CentroShip My Assigned Tasks View New Edit Delete 0 Filters Export Columns Titl…" at bounding box center [637, 270] width 1254 height 314
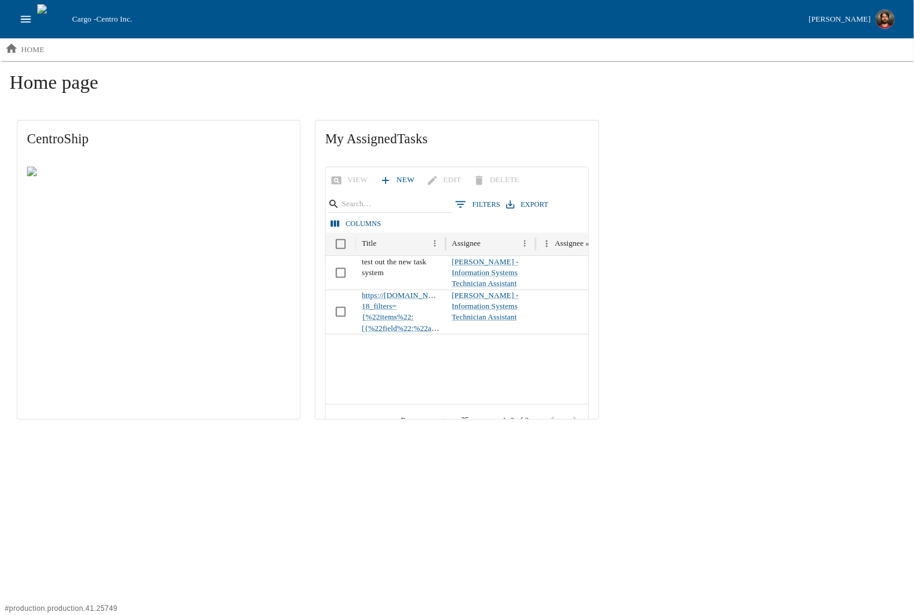
click at [349, 218] on button "Columns" at bounding box center [356, 223] width 56 height 17
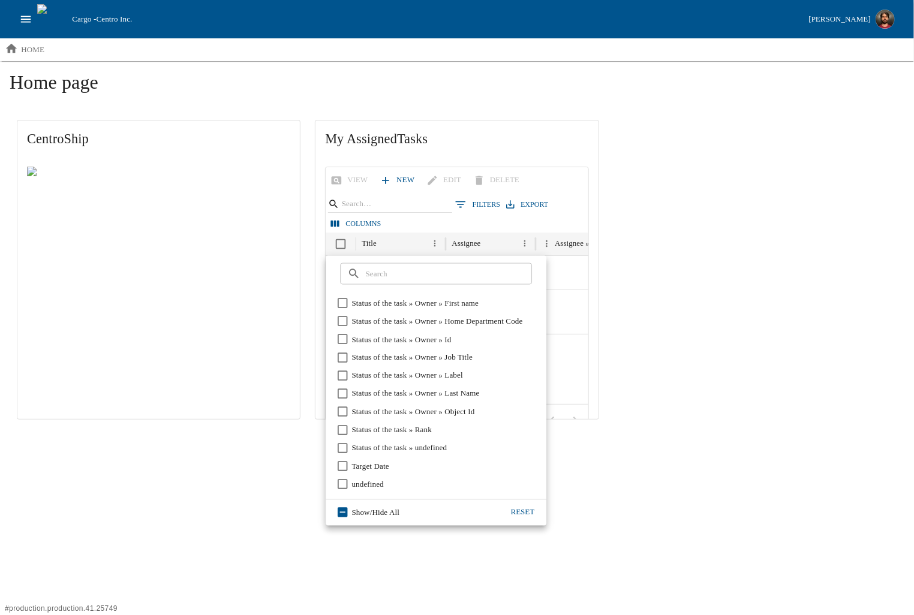
click at [763, 437] on html "Cargo - Centro Inc. Jordan Junk home Home page CentroShip My Assigned Tasks Vie…" at bounding box center [457, 218] width 914 height 437
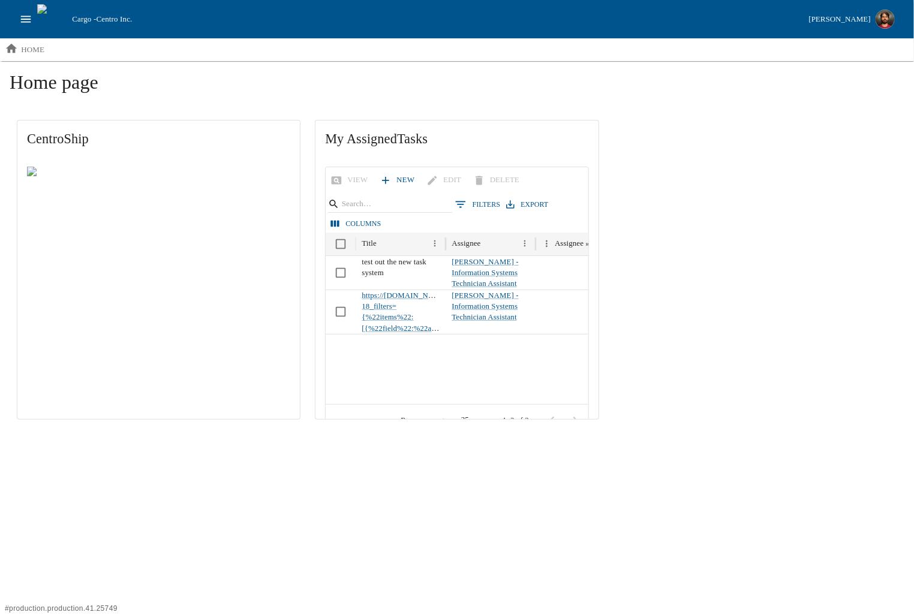
click at [22, 13] on icon "open drawer" at bounding box center [25, 19] width 13 height 13
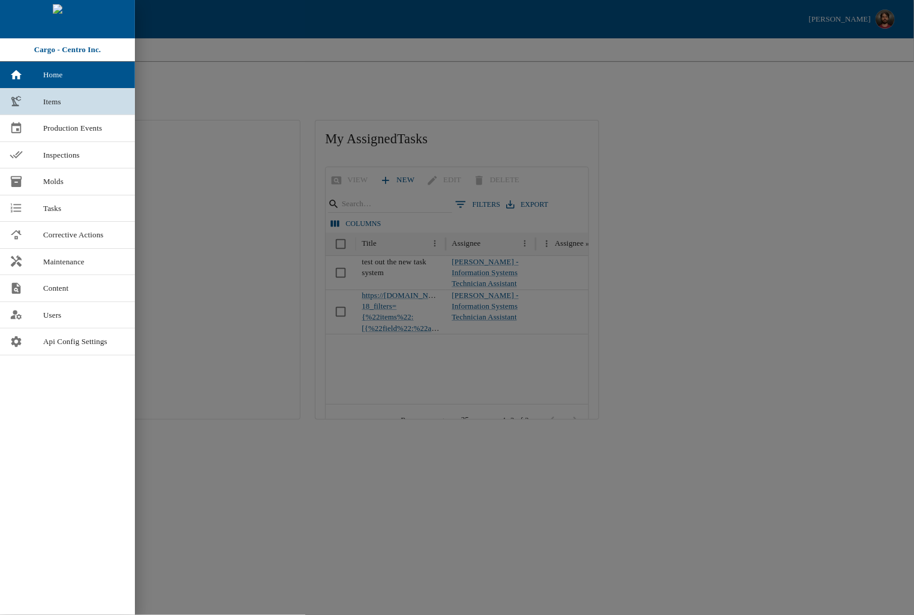
click at [65, 100] on span "Items" at bounding box center [84, 102] width 82 height 12
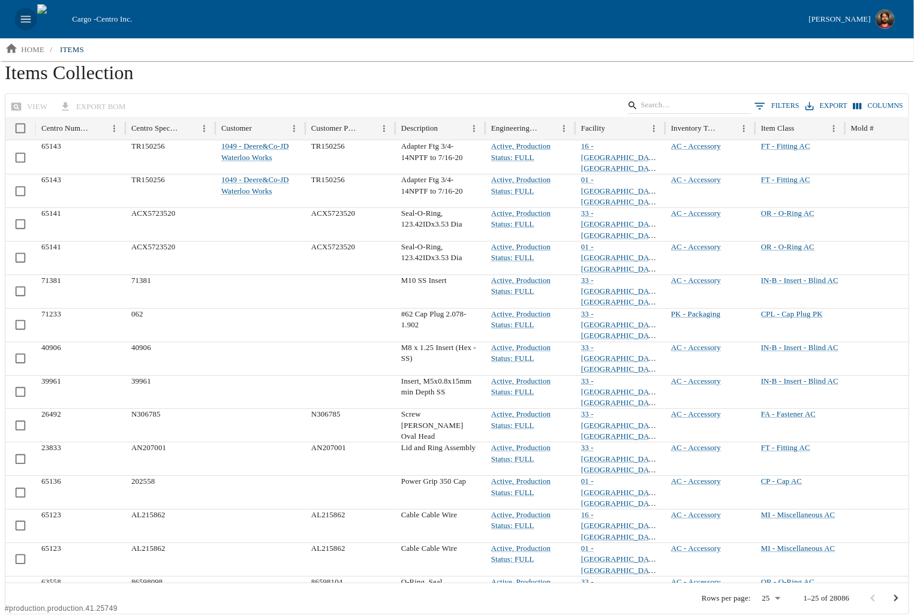
click at [34, 21] on button "open drawer" at bounding box center [25, 19] width 23 height 23
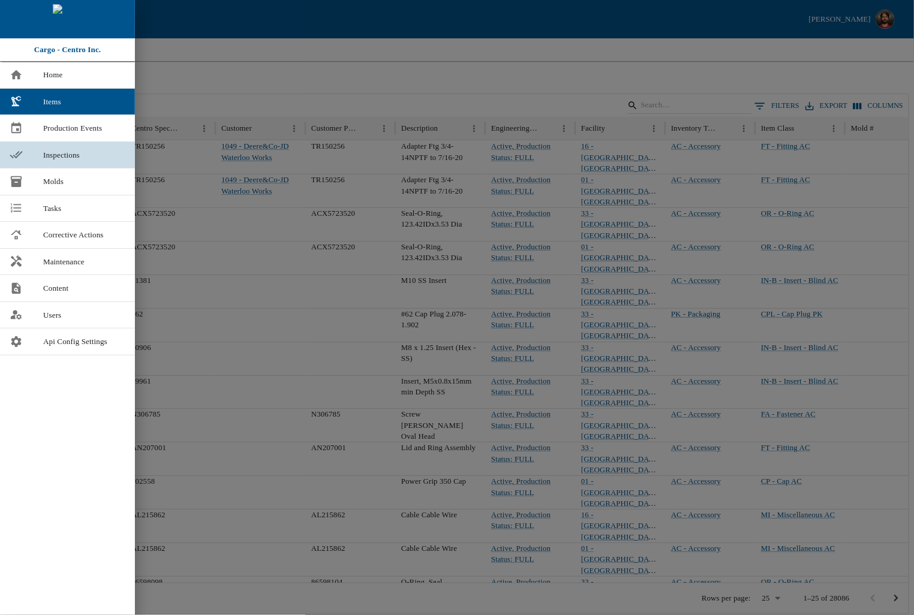
click at [84, 156] on span "Inspections" at bounding box center [84, 155] width 82 height 12
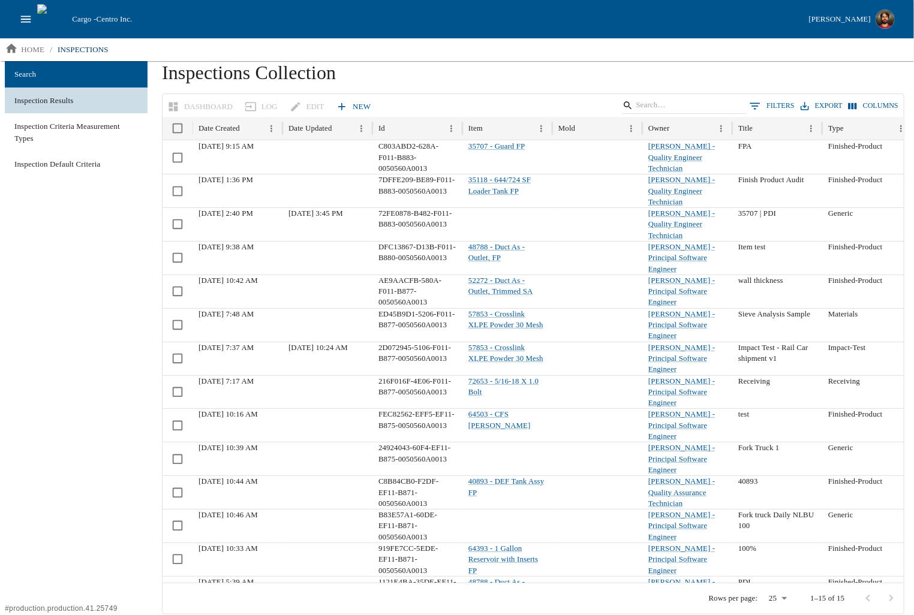
click at [77, 104] on span "Inspection Results" at bounding box center [76, 101] width 124 height 12
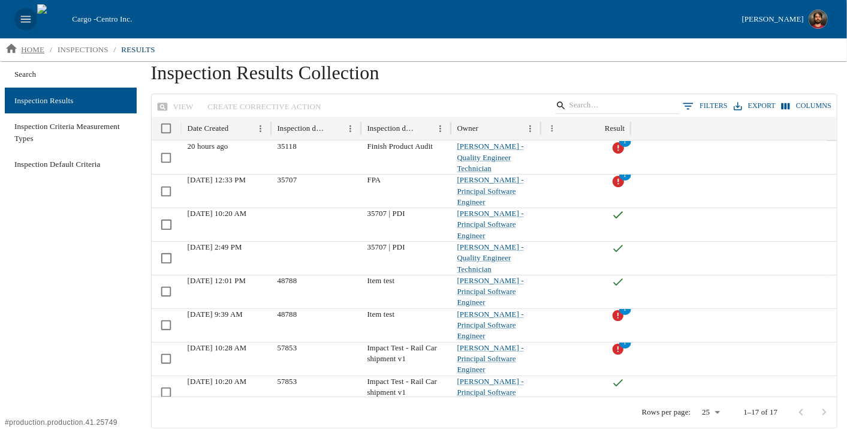
click at [23, 49] on p "home" at bounding box center [32, 50] width 23 height 12
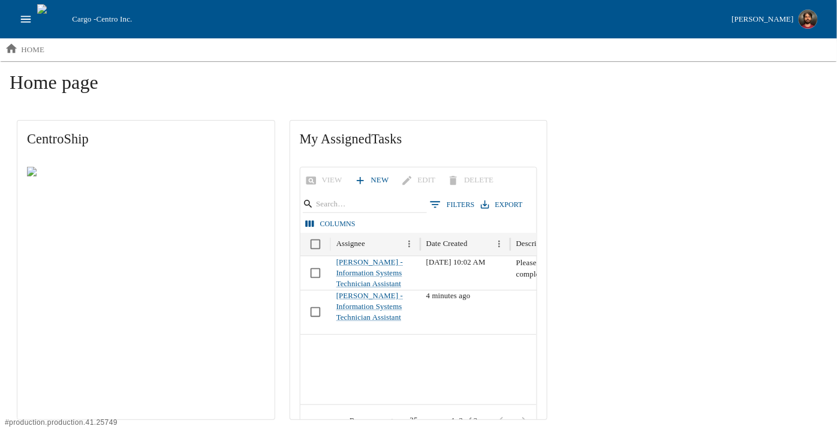
click at [722, 194] on div "CentroShip My Assigned Tasks View New Edit Delete 0 Filters Export Columns Assi…" at bounding box center [419, 270] width 818 height 314
click at [143, 86] on h1 "Home page" at bounding box center [419, 87] width 818 height 32
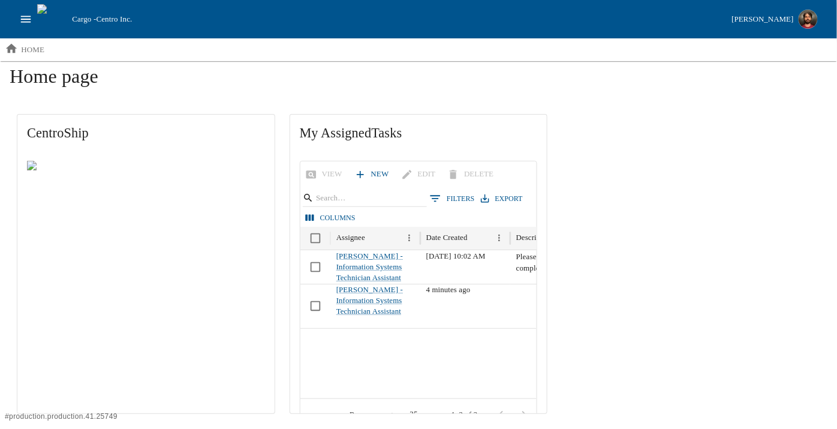
scroll to position [7, 0]
drag, startPoint x: 652, startPoint y: 76, endPoint x: 574, endPoint y: 83, distance: 78.9
click at [650, 76] on h1 "Home page" at bounding box center [419, 80] width 818 height 32
click at [26, 17] on icon "open drawer" at bounding box center [25, 19] width 13 height 13
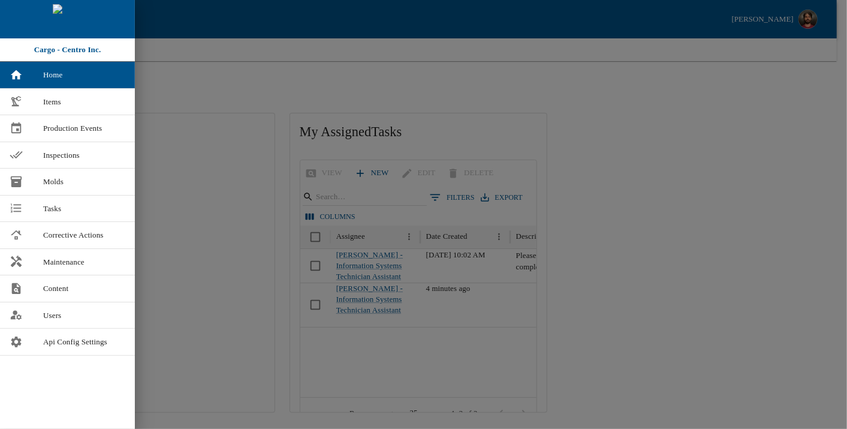
click at [237, 86] on div at bounding box center [423, 214] width 847 height 429
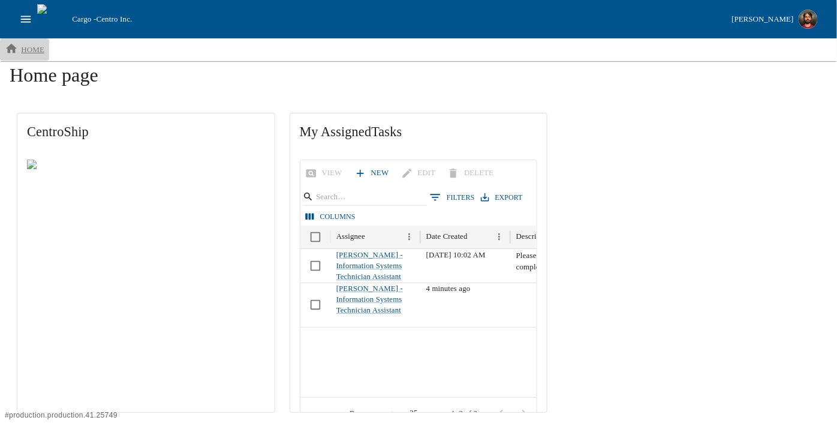
click at [18, 49] on icon "breadcrumb" at bounding box center [11, 48] width 13 height 13
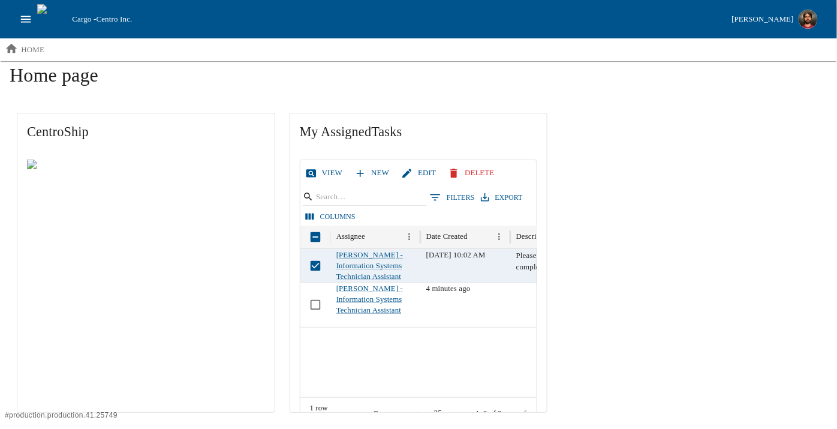
click at [327, 174] on link "View" at bounding box center [325, 172] width 45 height 21
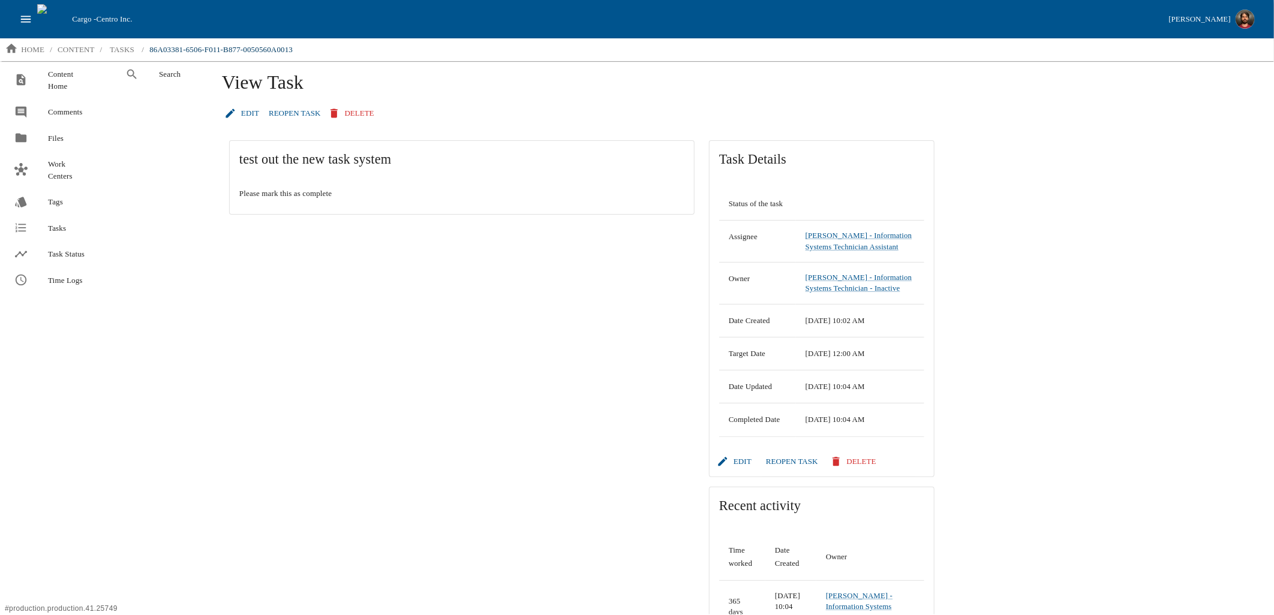
click at [282, 338] on div "test out the new task system Please mark this as complete" at bounding box center [462, 414] width 480 height 562
click at [260, 484] on div "test out the new task system Please mark this as complete" at bounding box center [462, 414] width 480 height 562
click at [196, 342] on div "Search" at bounding box center [159, 337] width 97 height 553
click at [337, 363] on div "test out the new task system Please mark this as complete" at bounding box center [462, 414] width 480 height 562
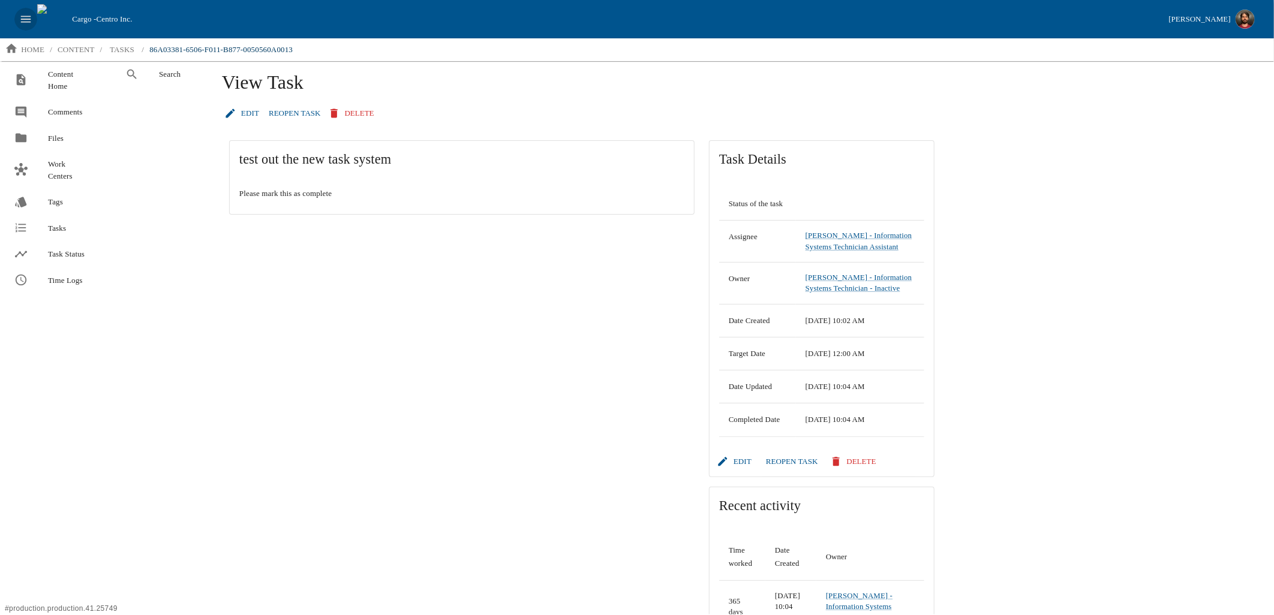
click at [31, 19] on icon "open drawer" at bounding box center [26, 19] width 10 height 7
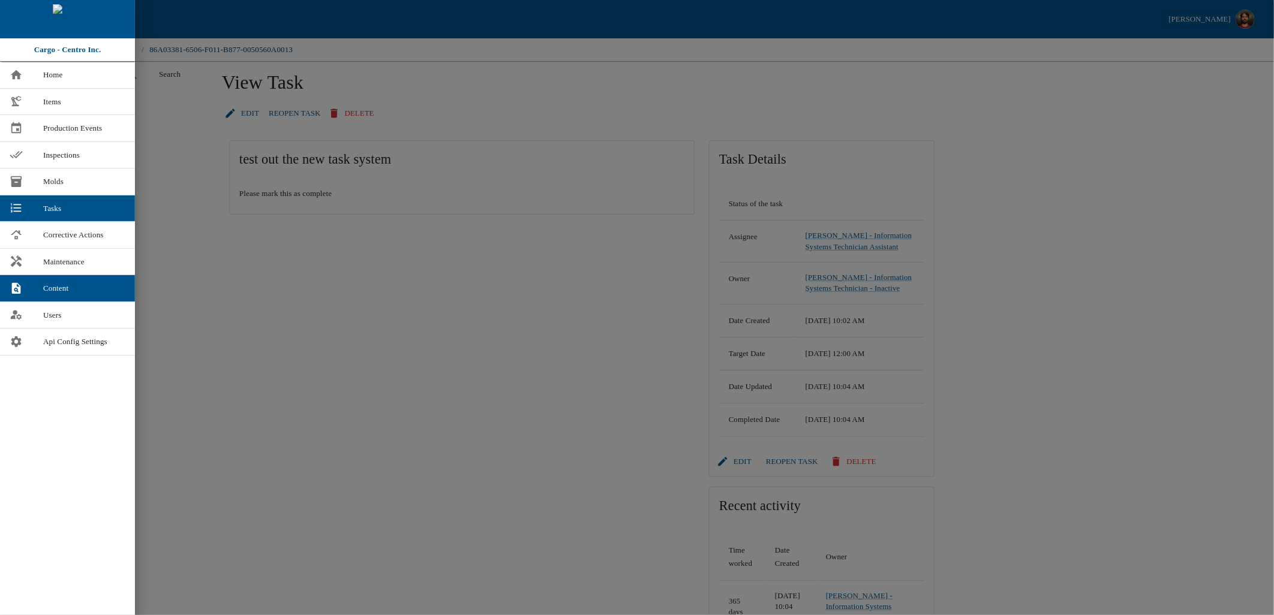
click at [432, 308] on div at bounding box center [637, 307] width 1274 height 615
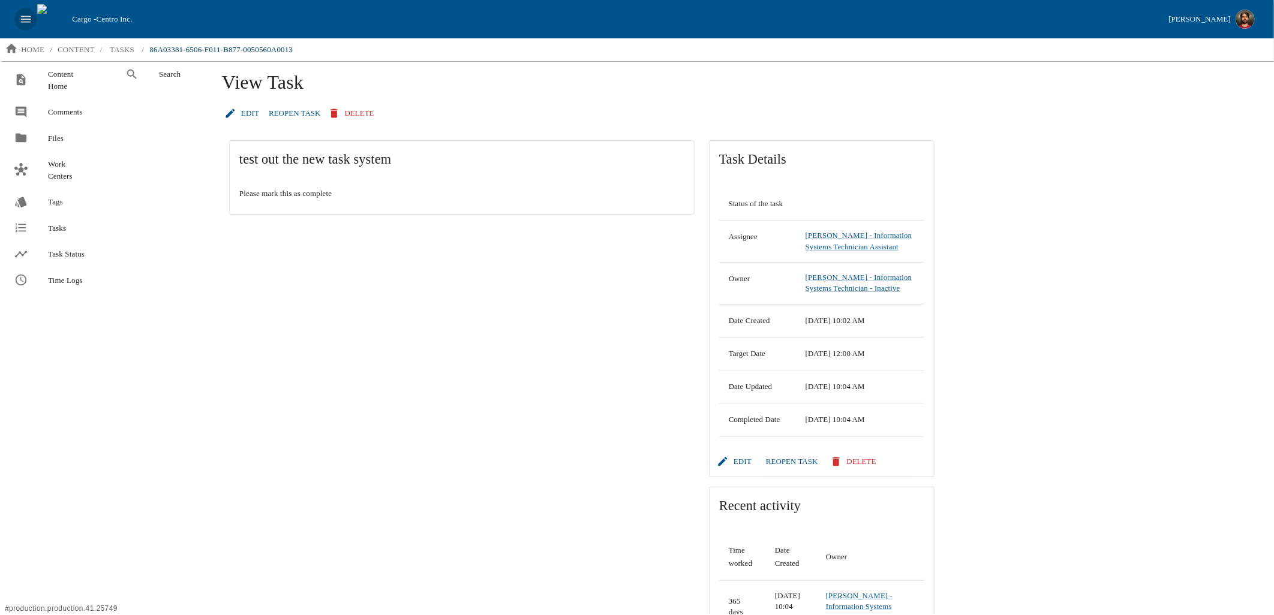
click at [26, 19] on icon "open drawer" at bounding box center [26, 19] width 10 height 7
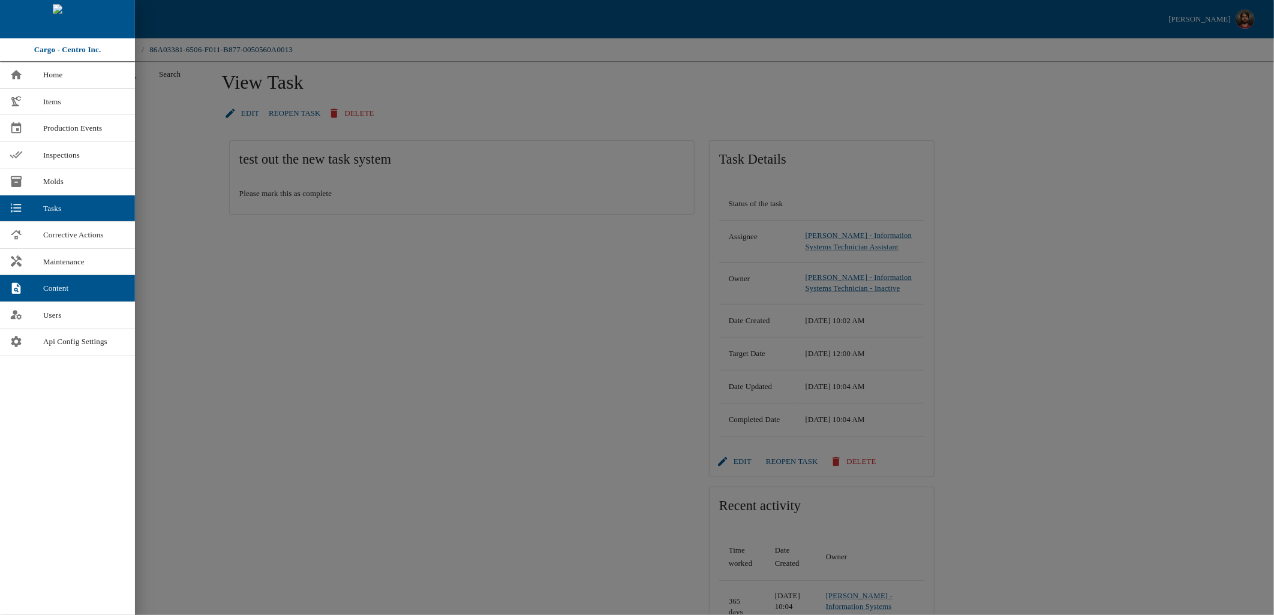
click at [398, 377] on div at bounding box center [637, 307] width 1274 height 615
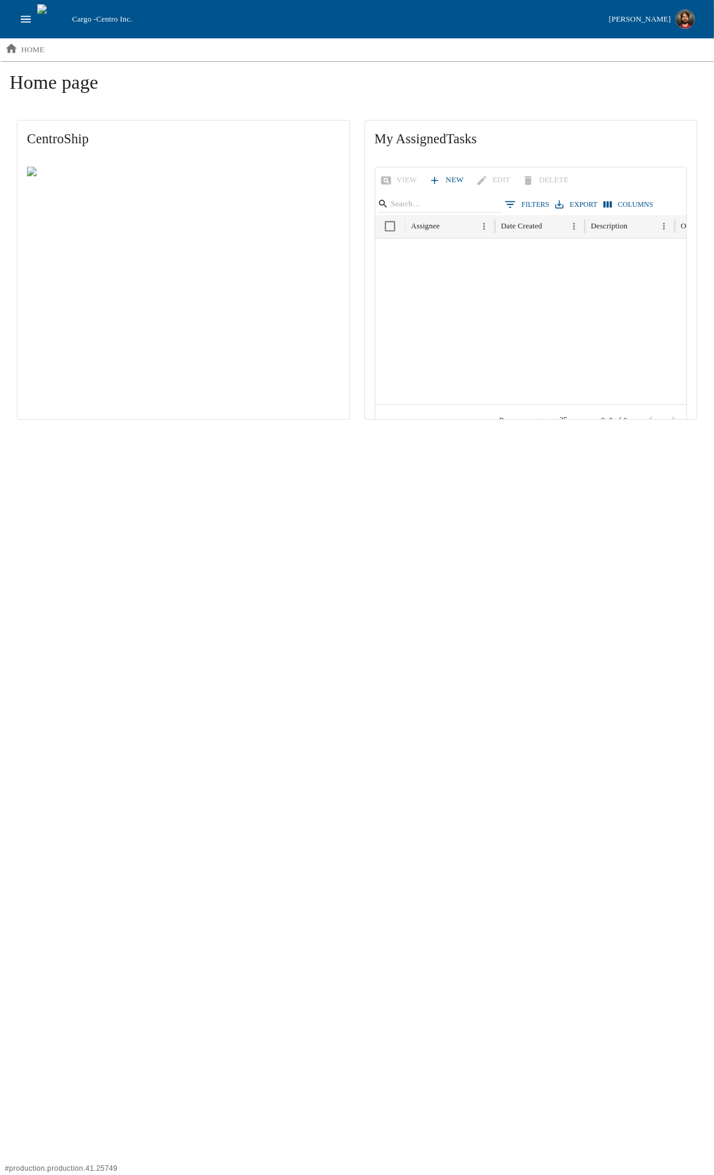
click at [284, 437] on html "Cargo - Centro Inc. Jordan Junk home Home page CentroShip My Assigned Tasks Vie…" at bounding box center [357, 218] width 714 height 437
click at [249, 437] on html "Cargo - Centro Inc. Jordan Junk home Home page CentroShip My Assigned Tasks Vie…" at bounding box center [357, 218] width 714 height 437
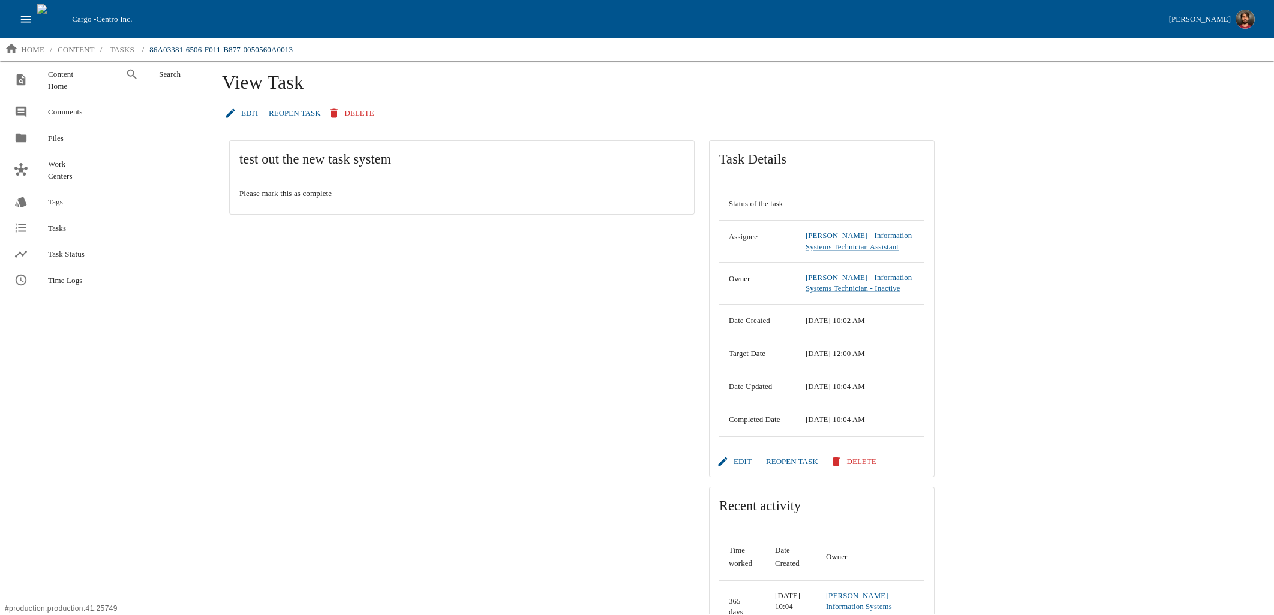
click at [498, 410] on div "test out the new task system Please mark this as complete" at bounding box center [462, 414] width 480 height 562
click at [511, 348] on div "test out the new task system Please mark this as complete" at bounding box center [462, 414] width 480 height 562
